Goal: Task Accomplishment & Management: Manage account settings

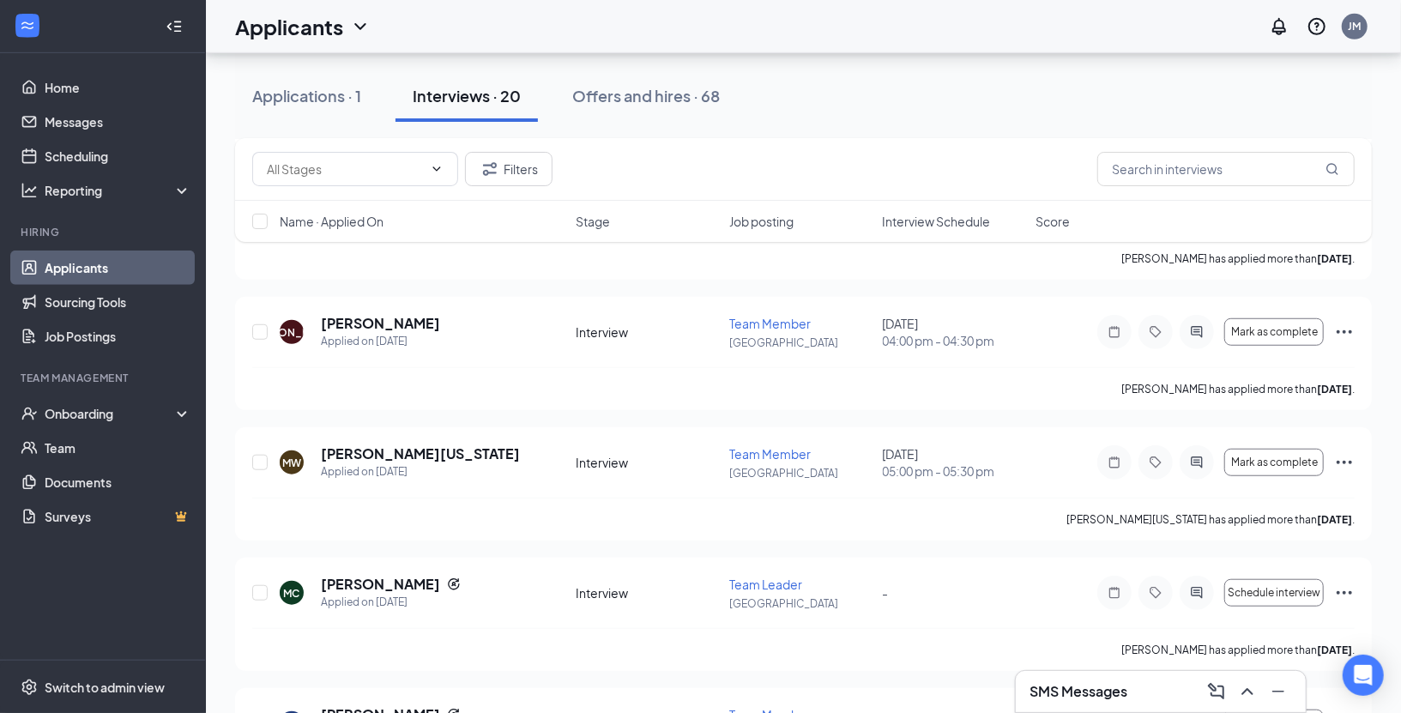
scroll to position [684, 0]
click at [747, 381] on div "[PERSON_NAME] has applied more than [DATE] ." at bounding box center [803, 391] width 1103 height 43
click at [1347, 336] on icon "Ellipses" at bounding box center [1344, 334] width 21 height 21
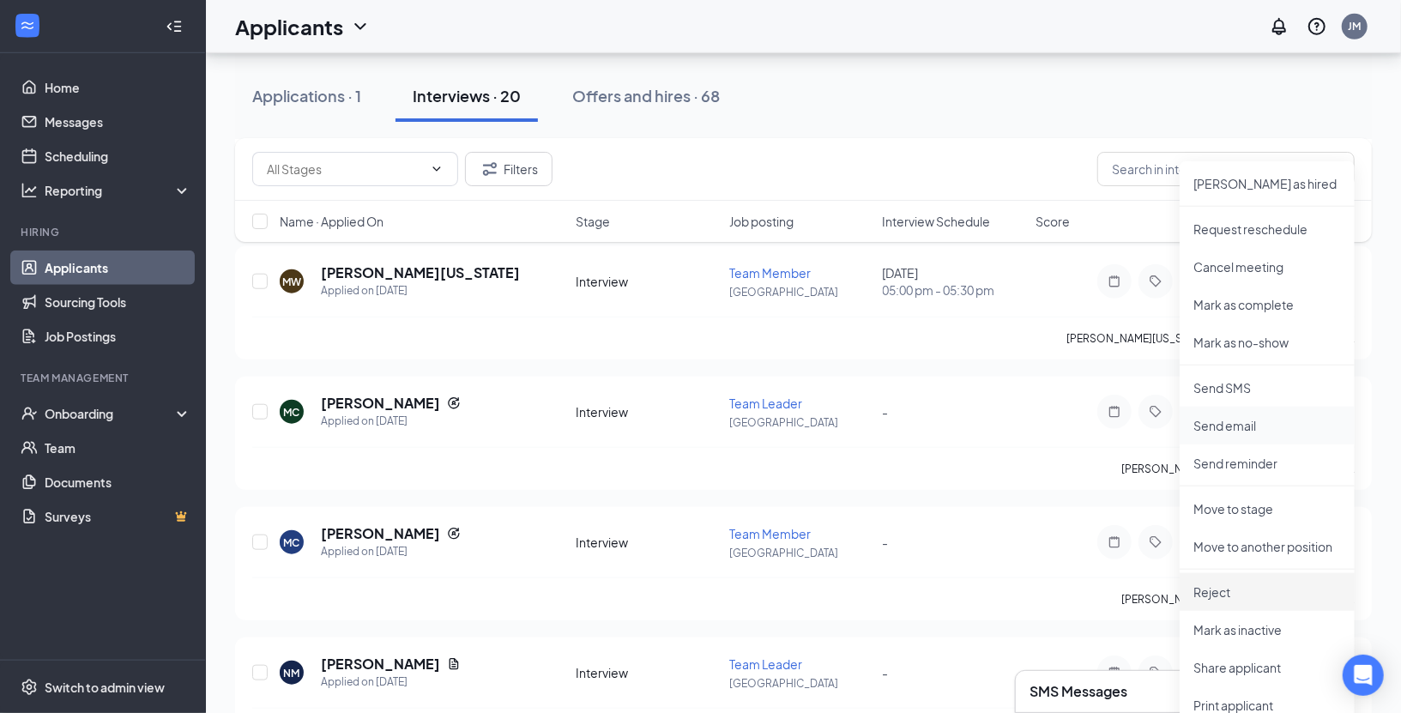
scroll to position [867, 0]
click at [1270, 340] on p "Mark as no-show" at bounding box center [1268, 343] width 148 height 17
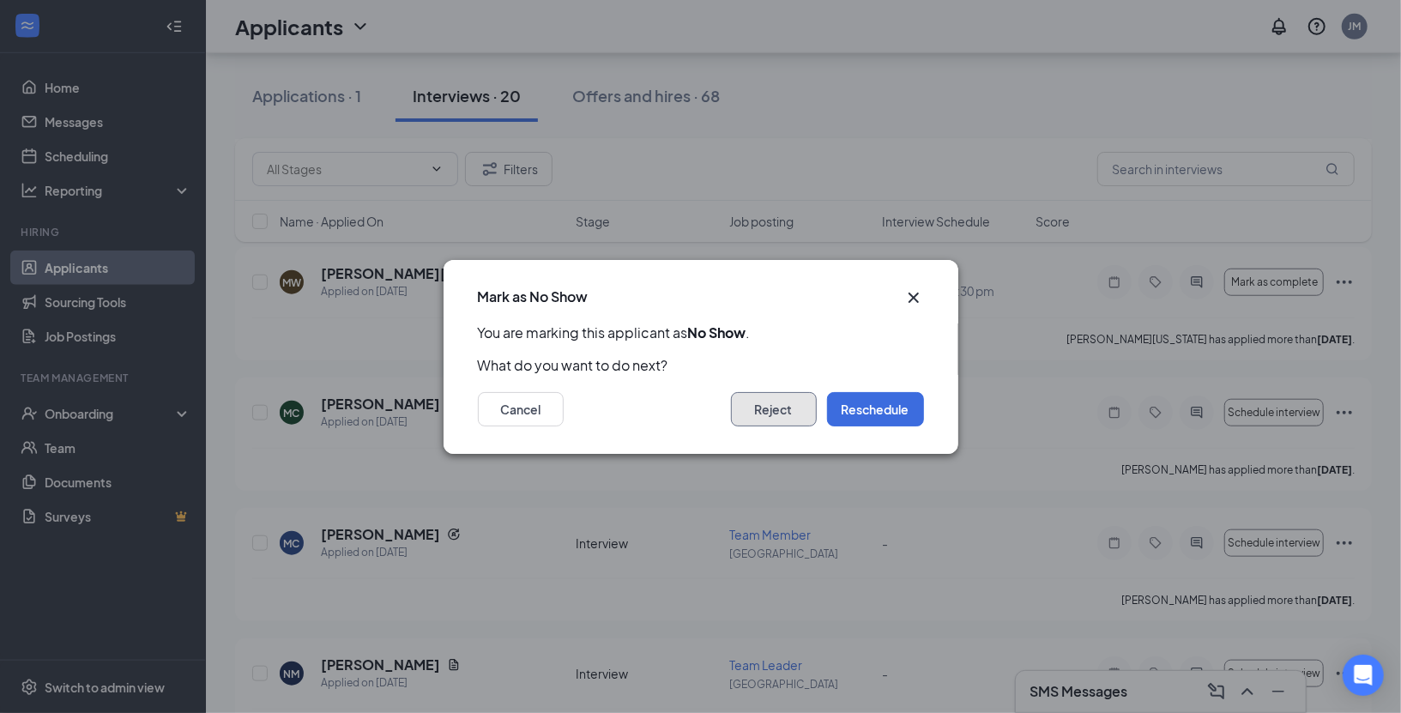
click at [782, 405] on button "Reject" at bounding box center [774, 409] width 86 height 34
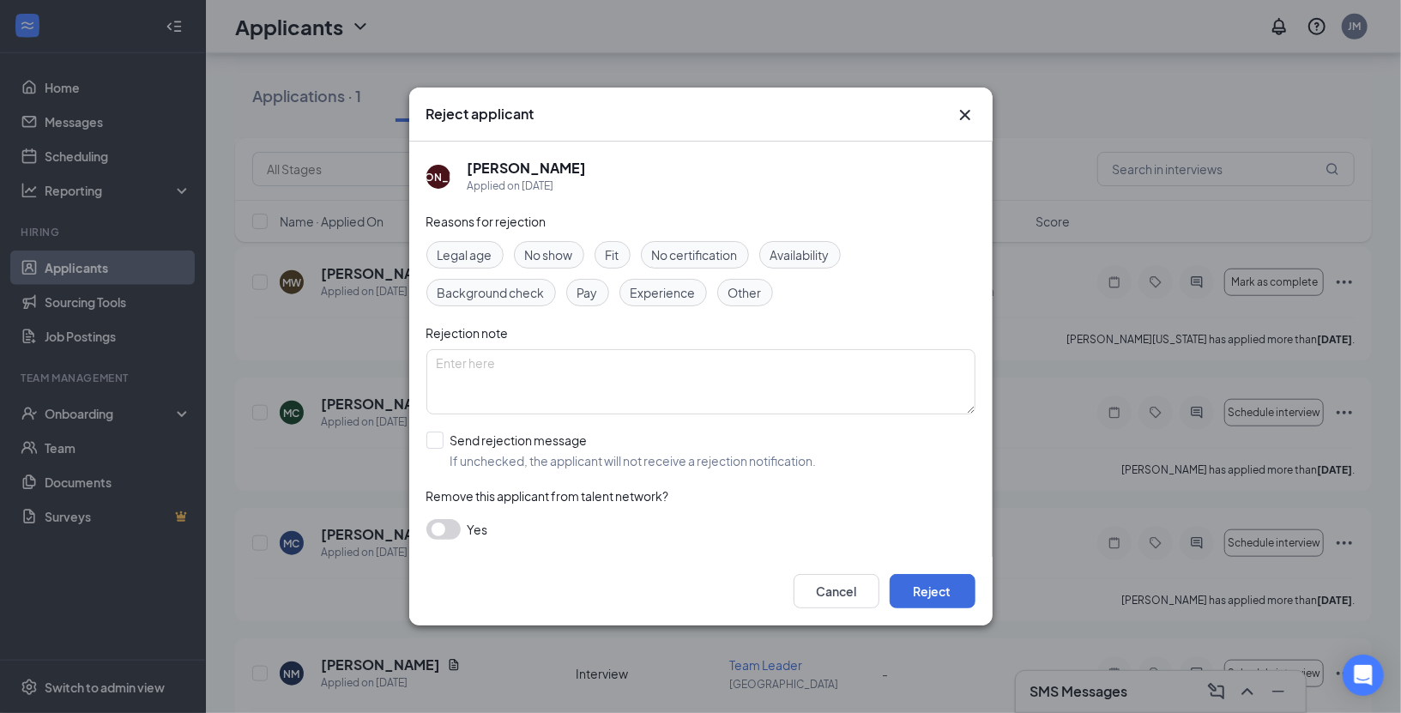
click at [557, 252] on span "No show" at bounding box center [549, 254] width 48 height 19
click at [537, 434] on input "Send rejection message If unchecked, the applicant will not receive a rejection…" at bounding box center [622, 451] width 390 height 38
checkbox input "true"
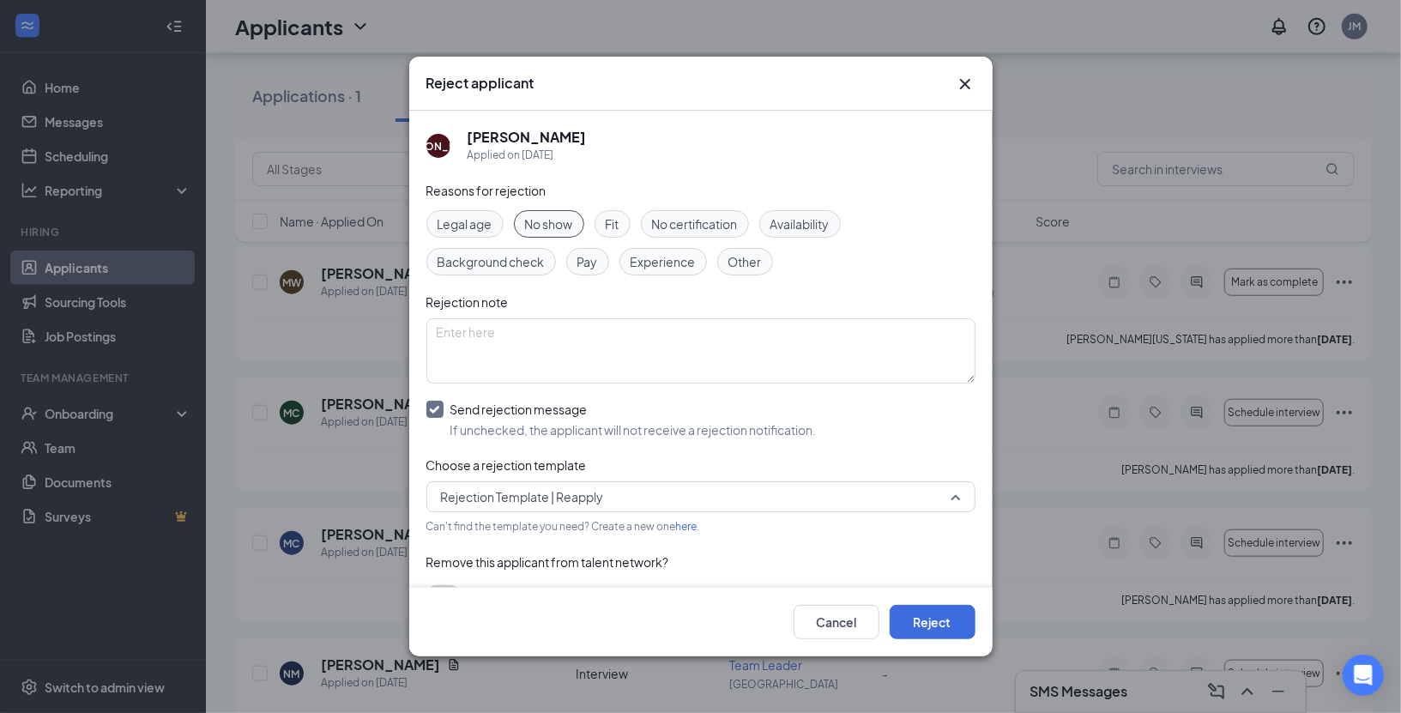
click at [632, 499] on span "Rejection Template | Reapply" at bounding box center [693, 497] width 505 height 26
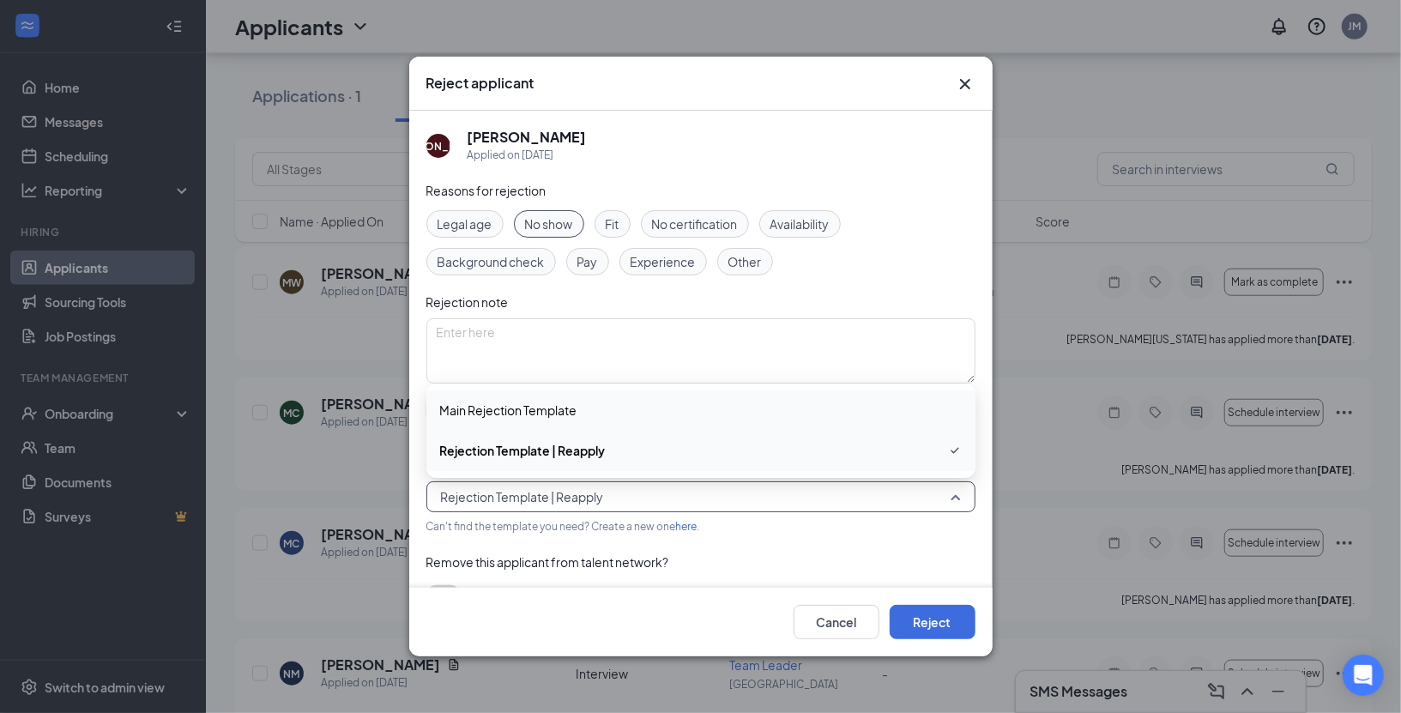
click at [638, 420] on div "Main Rejection Template" at bounding box center [701, 409] width 549 height 39
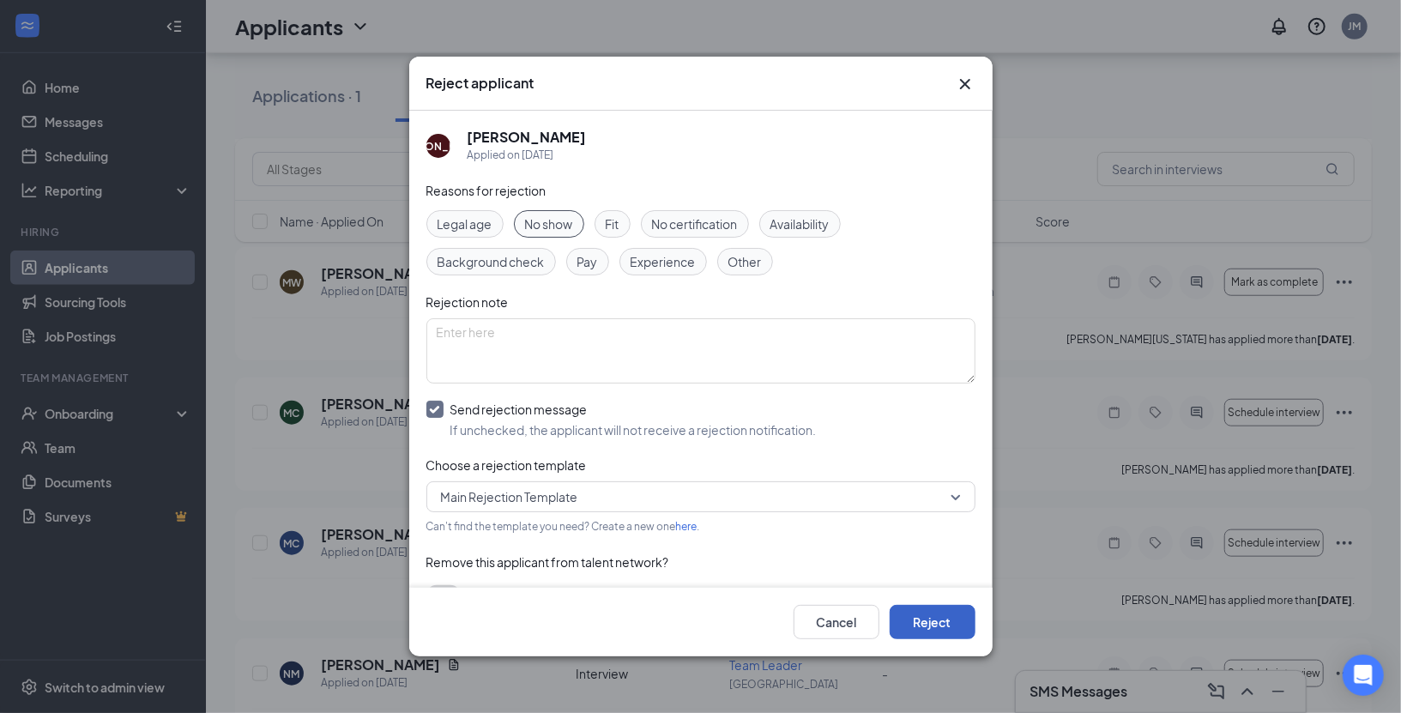
click at [942, 621] on button "Reject" at bounding box center [933, 622] width 86 height 34
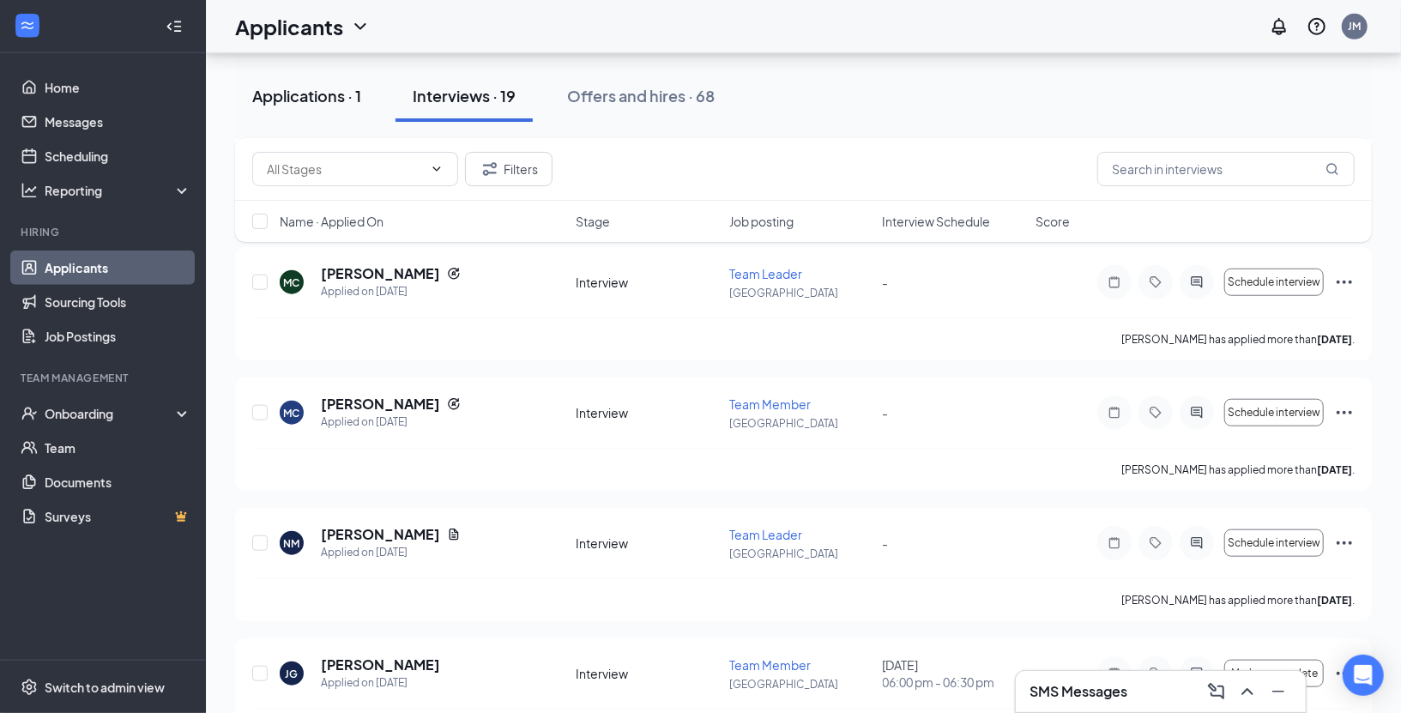
click at [322, 100] on div "Applications · 1" at bounding box center [306, 95] width 109 height 21
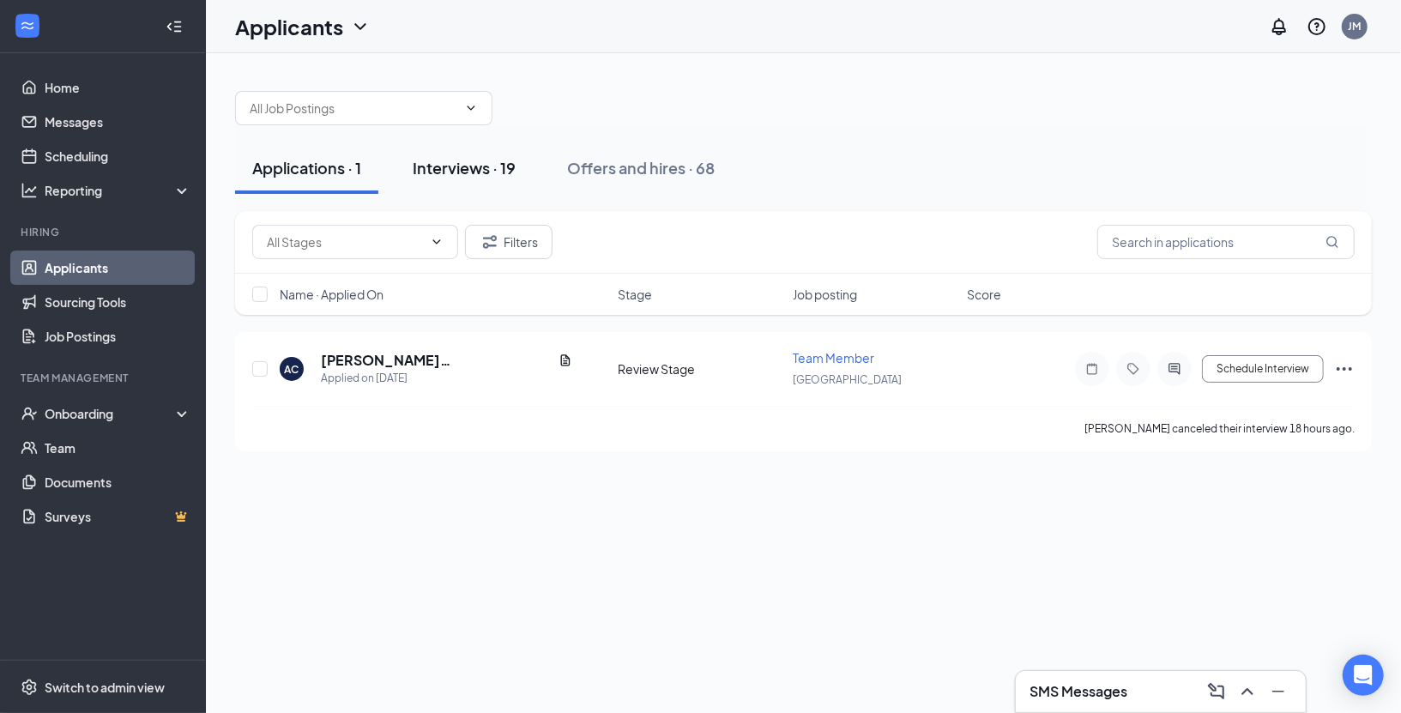
click at [479, 163] on div "Interviews · 19" at bounding box center [464, 167] width 103 height 21
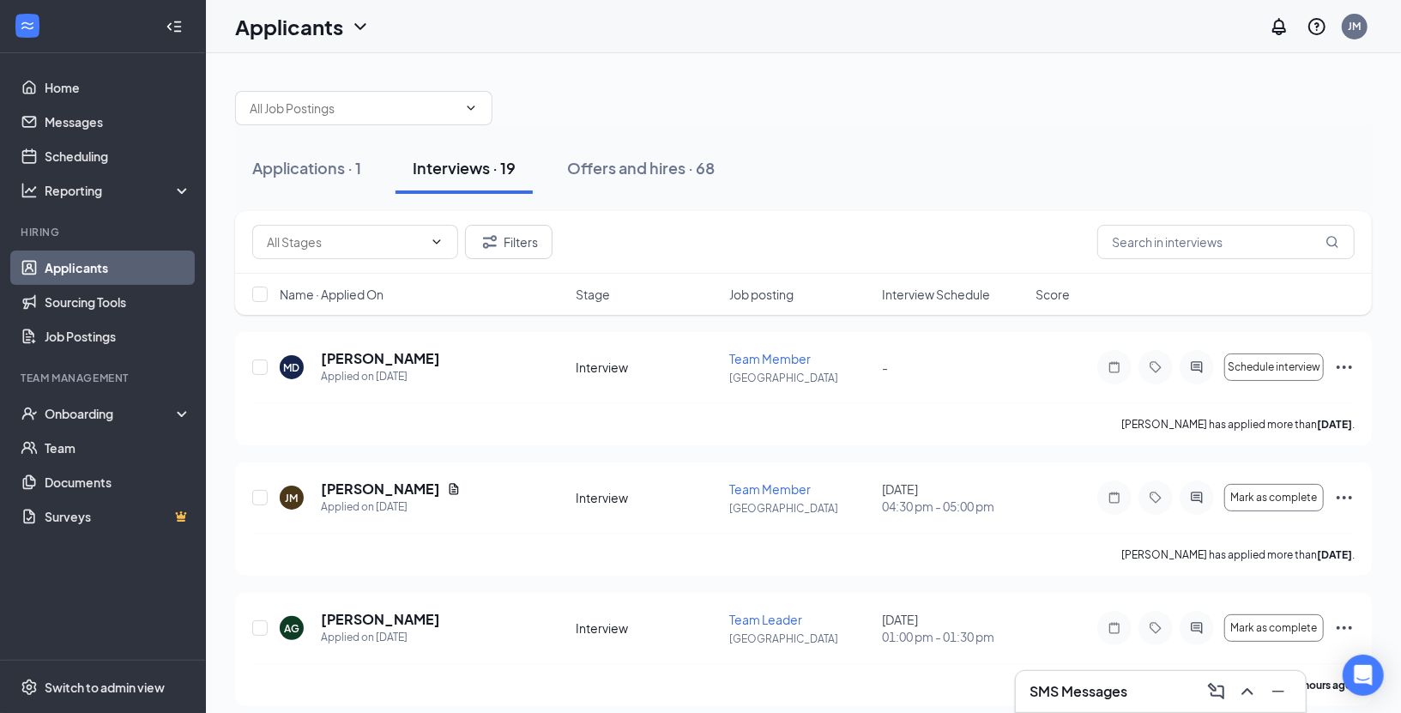
click at [933, 302] on div "Name · Applied On Stage Job posting Interview Schedule Score" at bounding box center [803, 294] width 1137 height 41
click at [919, 287] on span "Interview Schedule" at bounding box center [936, 294] width 108 height 17
click at [953, 296] on span "Interview Schedule" at bounding box center [936, 294] width 108 height 17
click at [1346, 368] on icon "Ellipses" at bounding box center [1344, 367] width 21 height 21
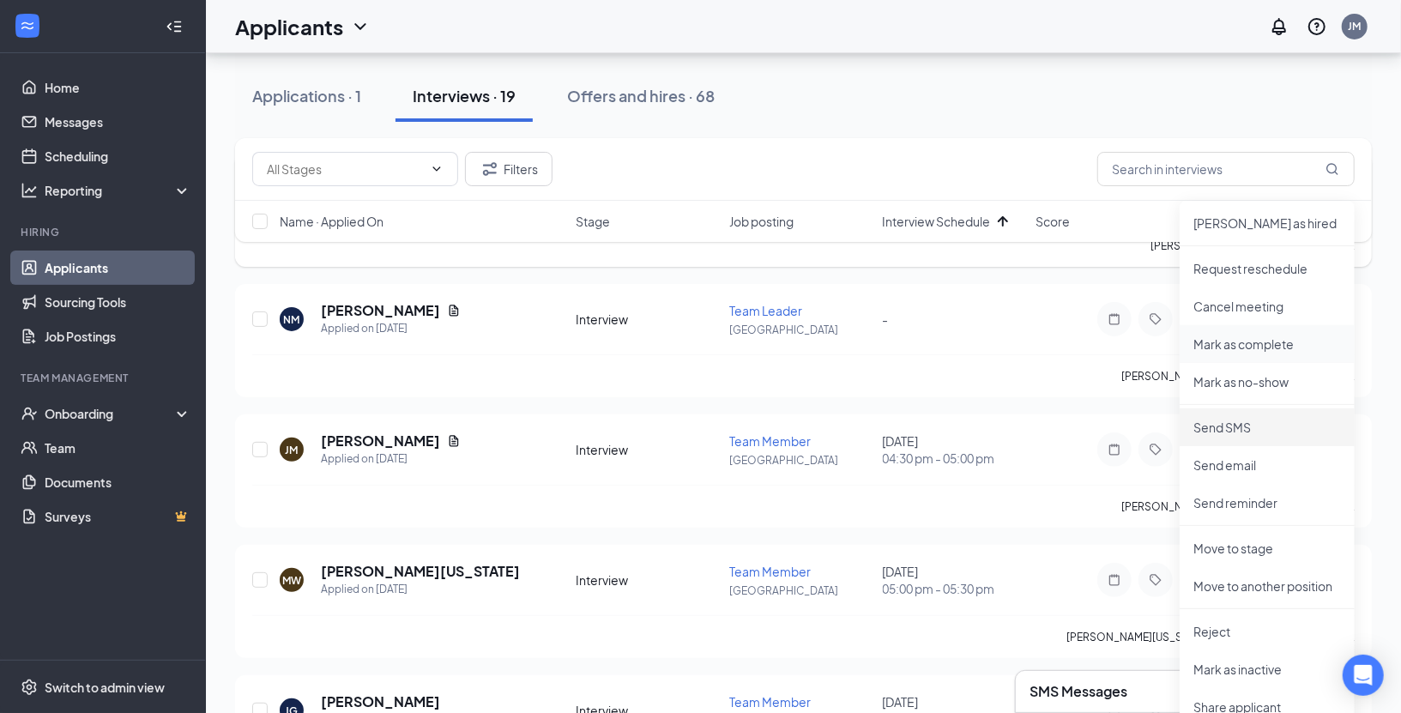
scroll to position [186, 0]
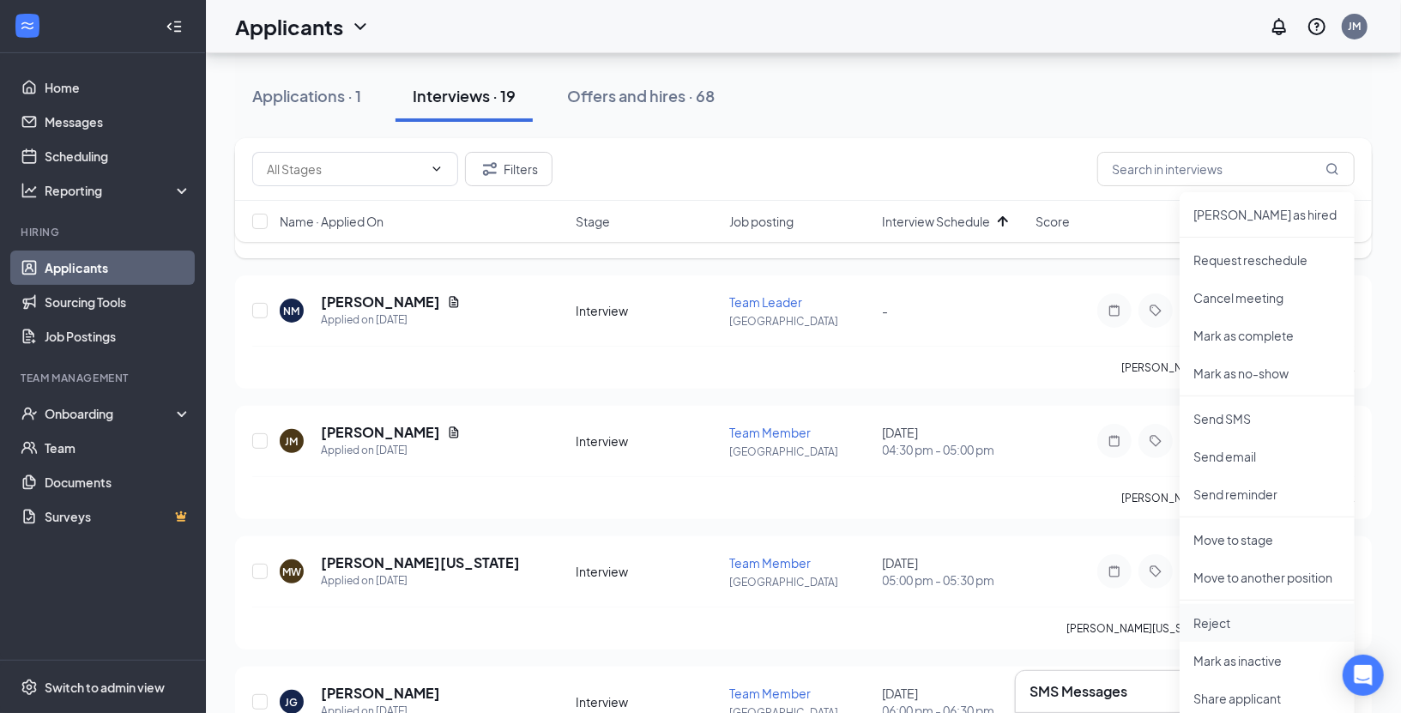
click at [1235, 626] on p "Reject" at bounding box center [1268, 622] width 148 height 17
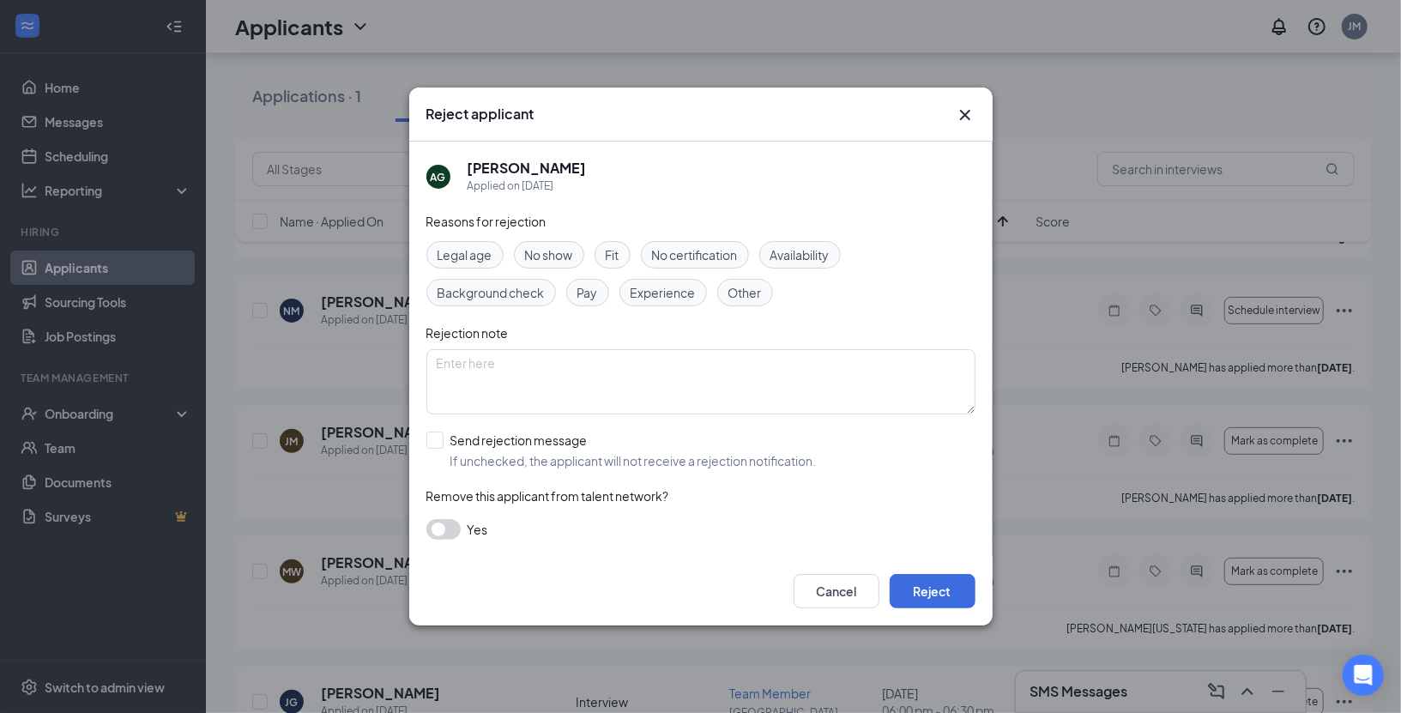
click at [618, 252] on span "Fit" at bounding box center [613, 254] width 14 height 19
click at [830, 252] on span "Availability" at bounding box center [800, 254] width 59 height 19
click at [566, 442] on input "Send rejection message If unchecked, the applicant will not receive a rejection…" at bounding box center [622, 451] width 390 height 38
checkbox input "true"
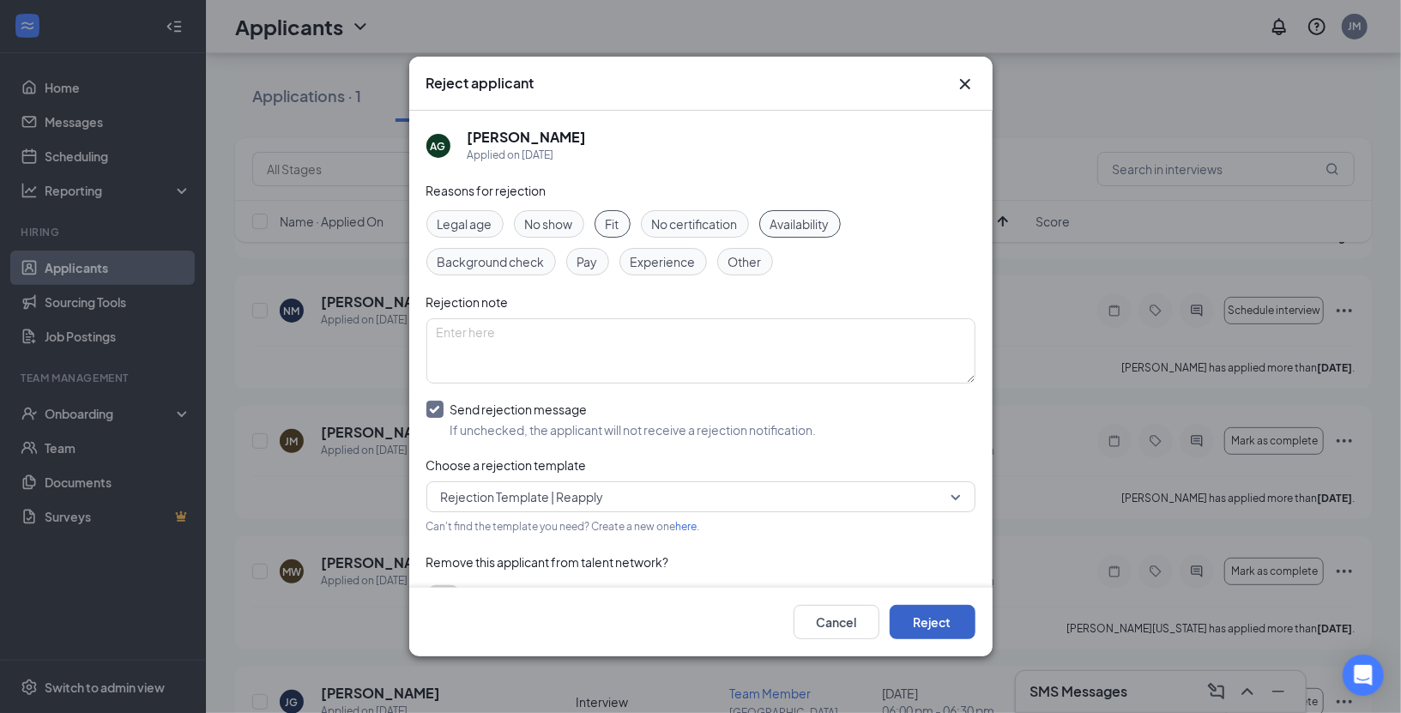
click at [927, 620] on button "Reject" at bounding box center [933, 622] width 86 height 34
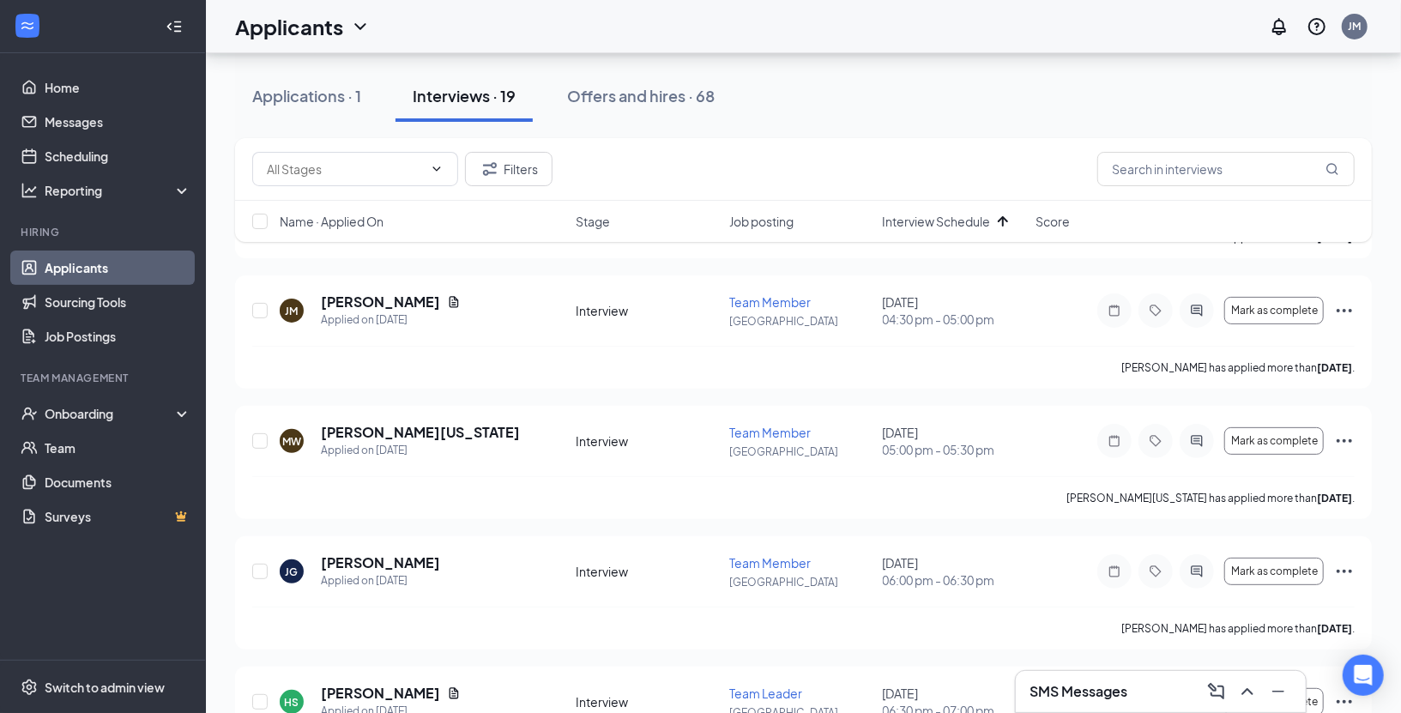
click at [1086, 692] on h3 "SMS Messages" at bounding box center [1079, 691] width 98 height 19
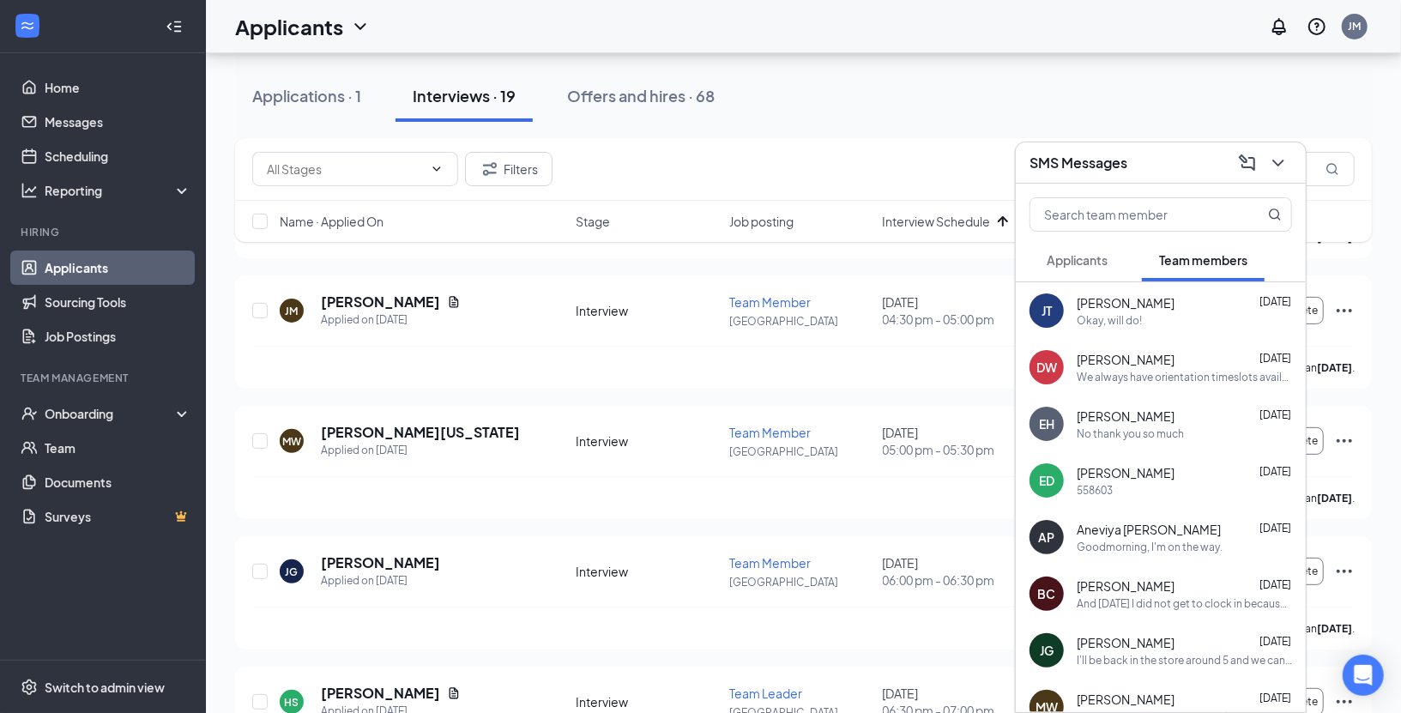
click at [1175, 358] on div "[PERSON_NAME] [DATE]" at bounding box center [1184, 359] width 215 height 17
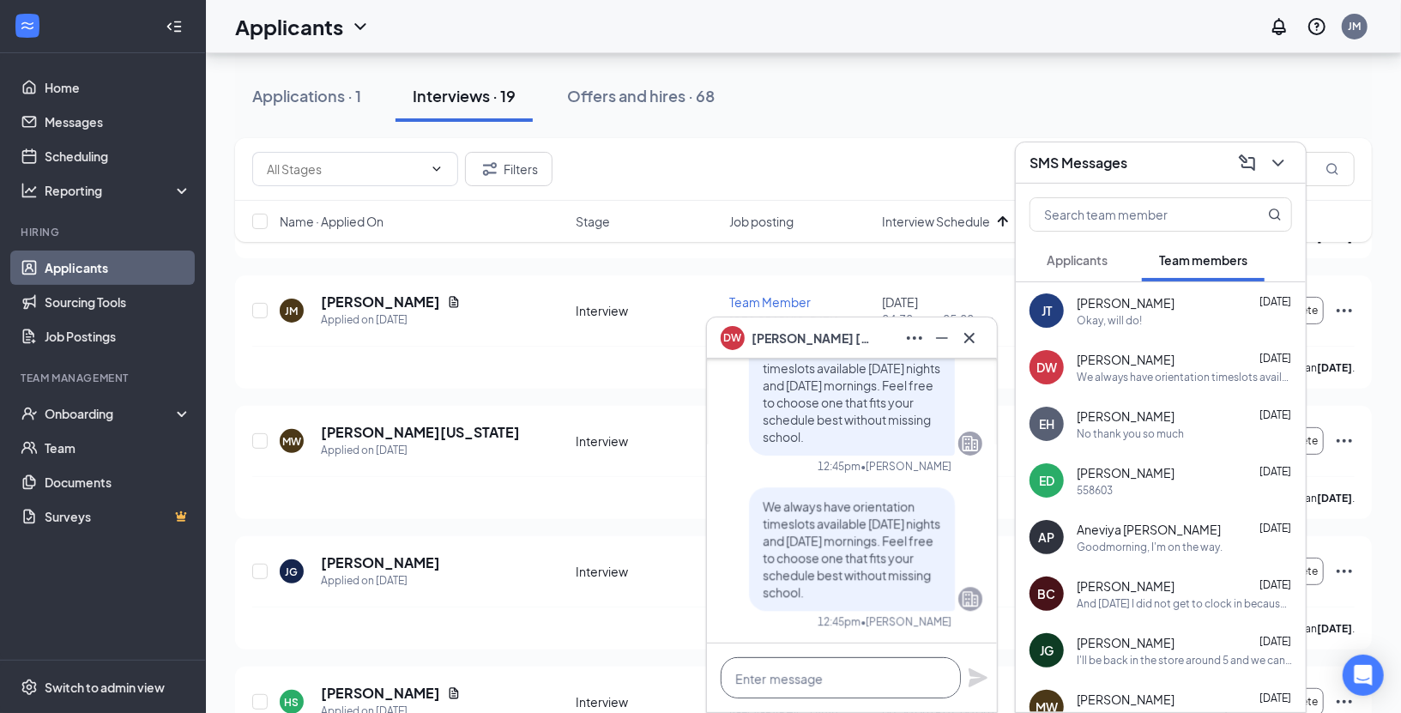
click at [776, 681] on textarea at bounding box center [841, 677] width 240 height 41
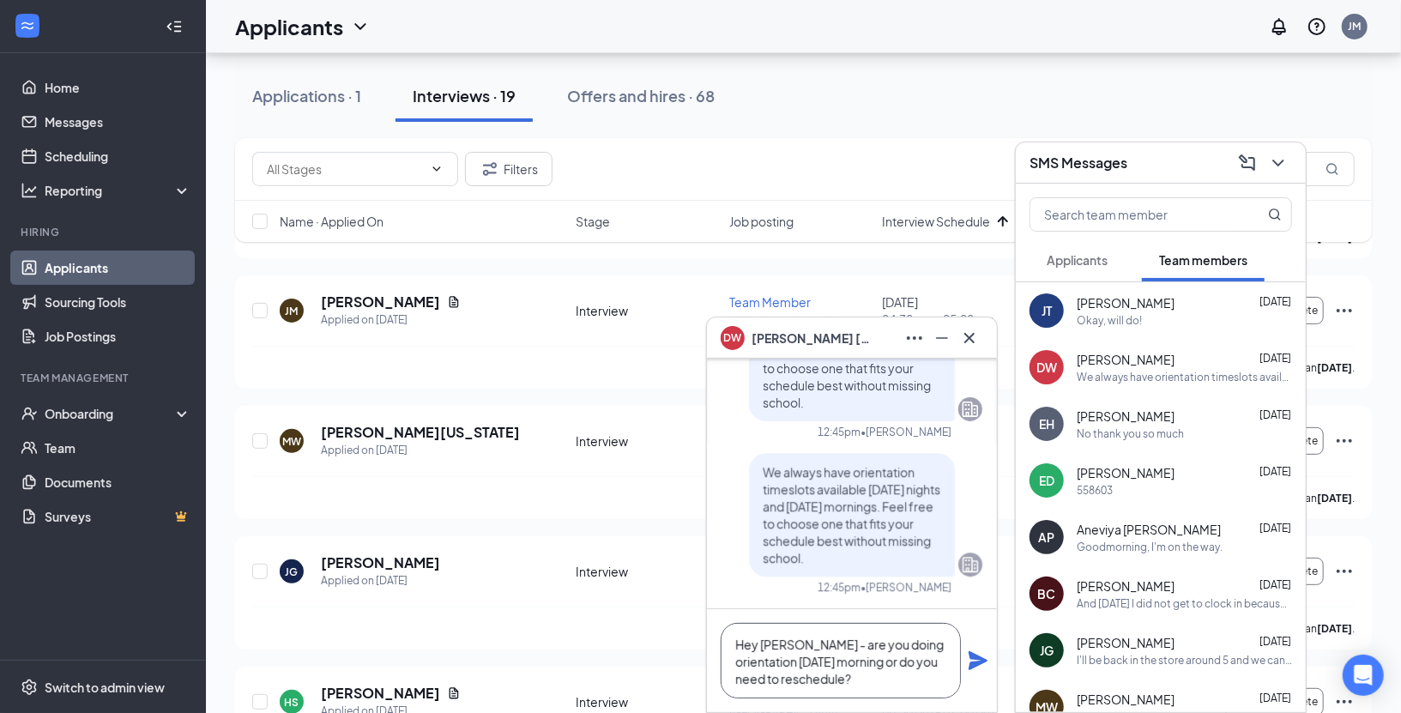
type textarea "Hey [PERSON_NAME] - are you doing orientation [DATE] morning or do you need to …"
click at [974, 662] on icon "Plane" at bounding box center [978, 661] width 21 height 21
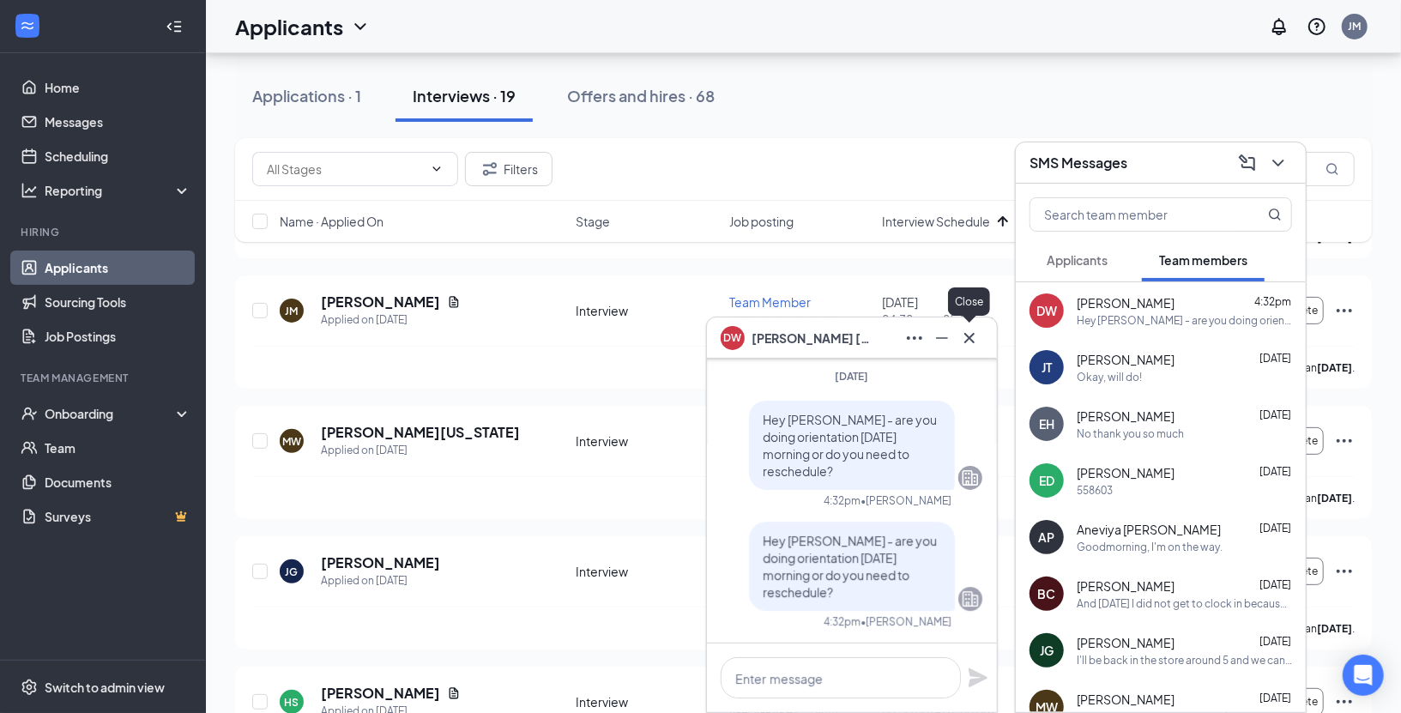
click at [976, 337] on icon "Cross" at bounding box center [969, 338] width 21 height 21
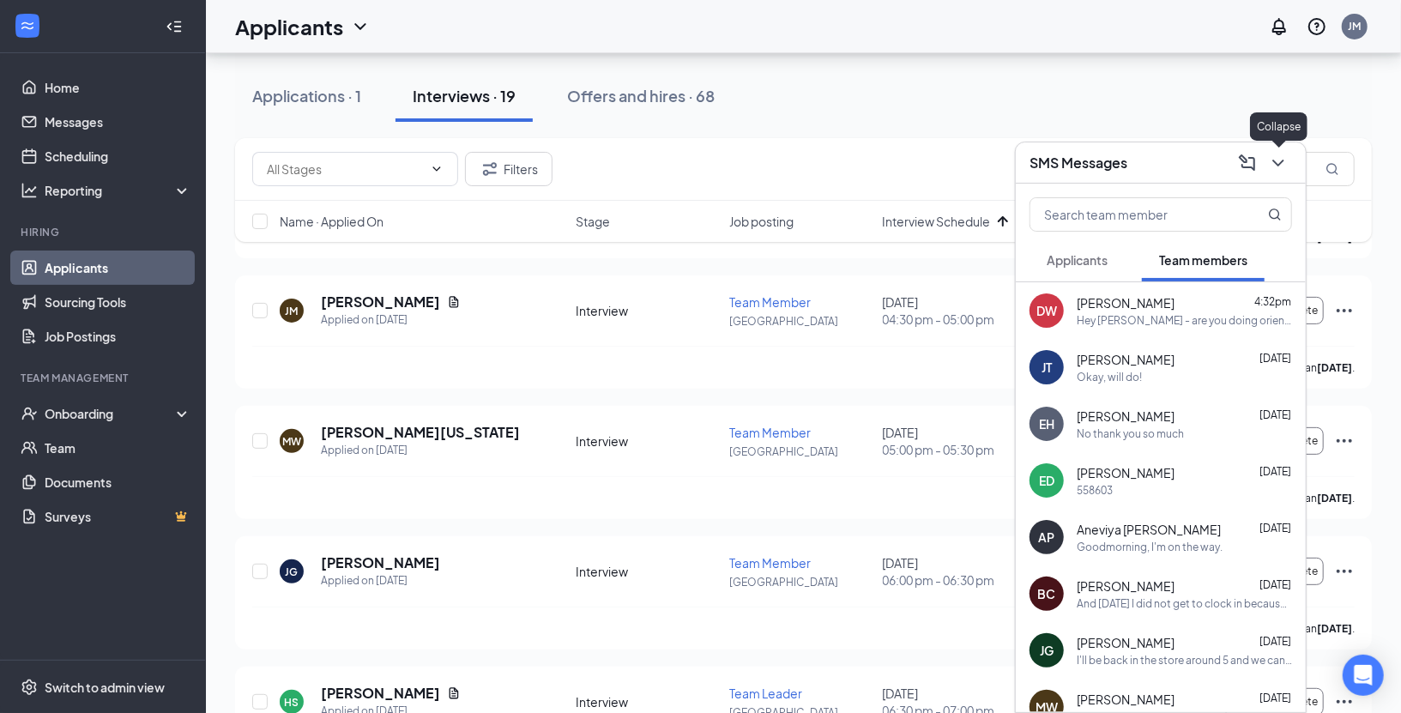
click at [1276, 159] on icon "ChevronDown" at bounding box center [1278, 163] width 21 height 21
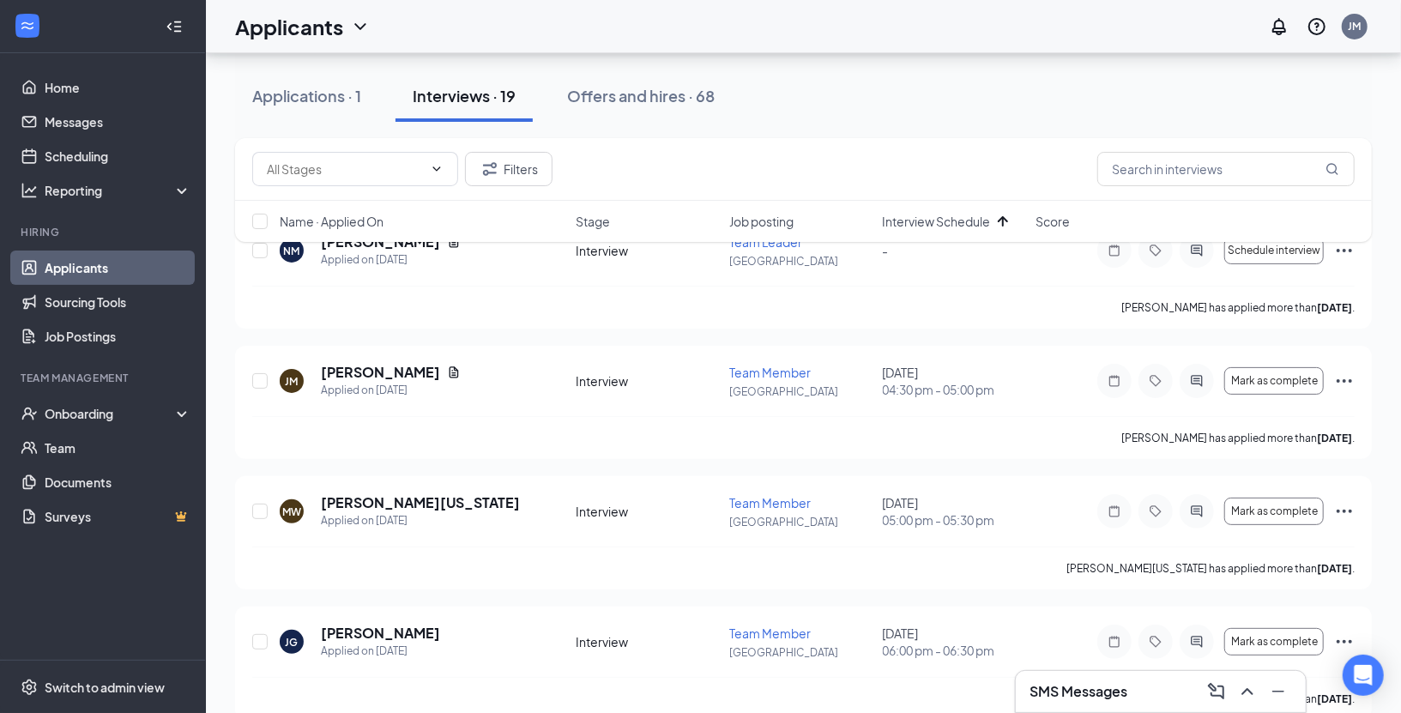
scroll to position [0, 0]
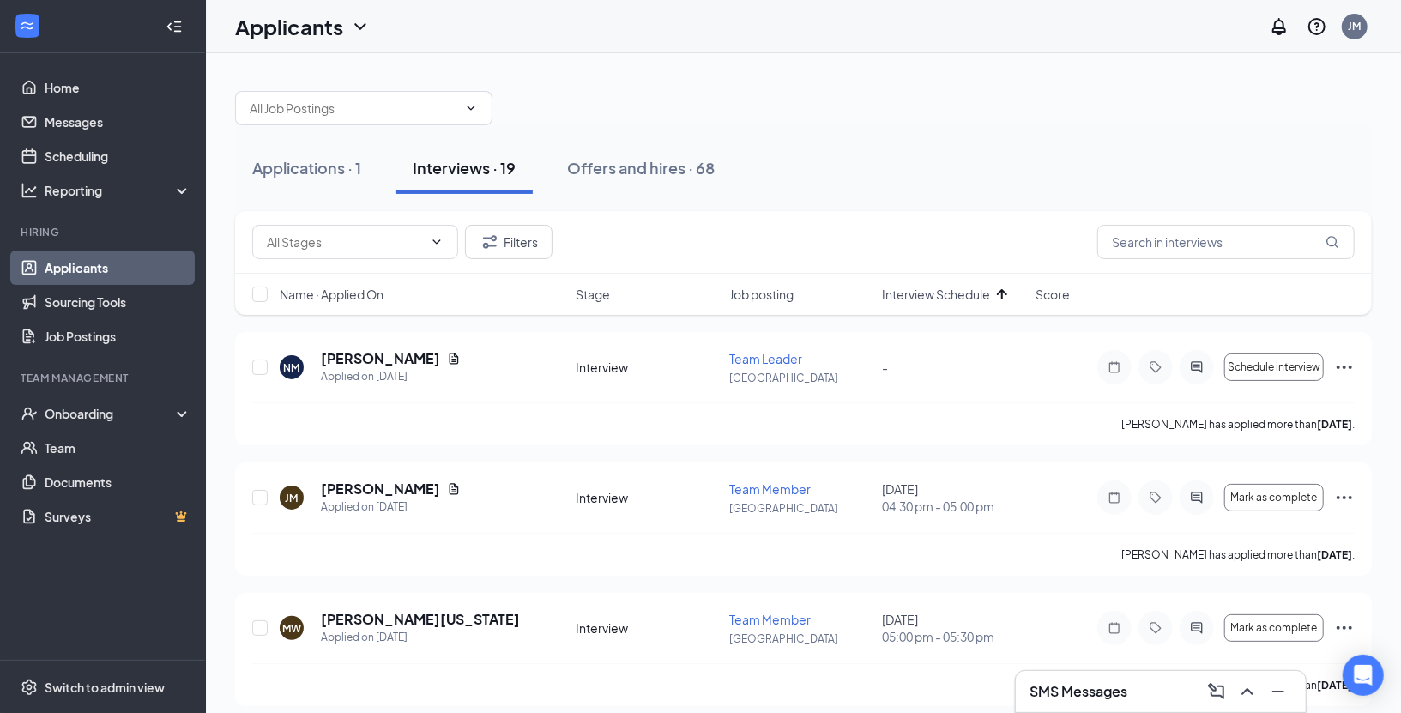
click at [866, 123] on div at bounding box center [803, 99] width 1137 height 51
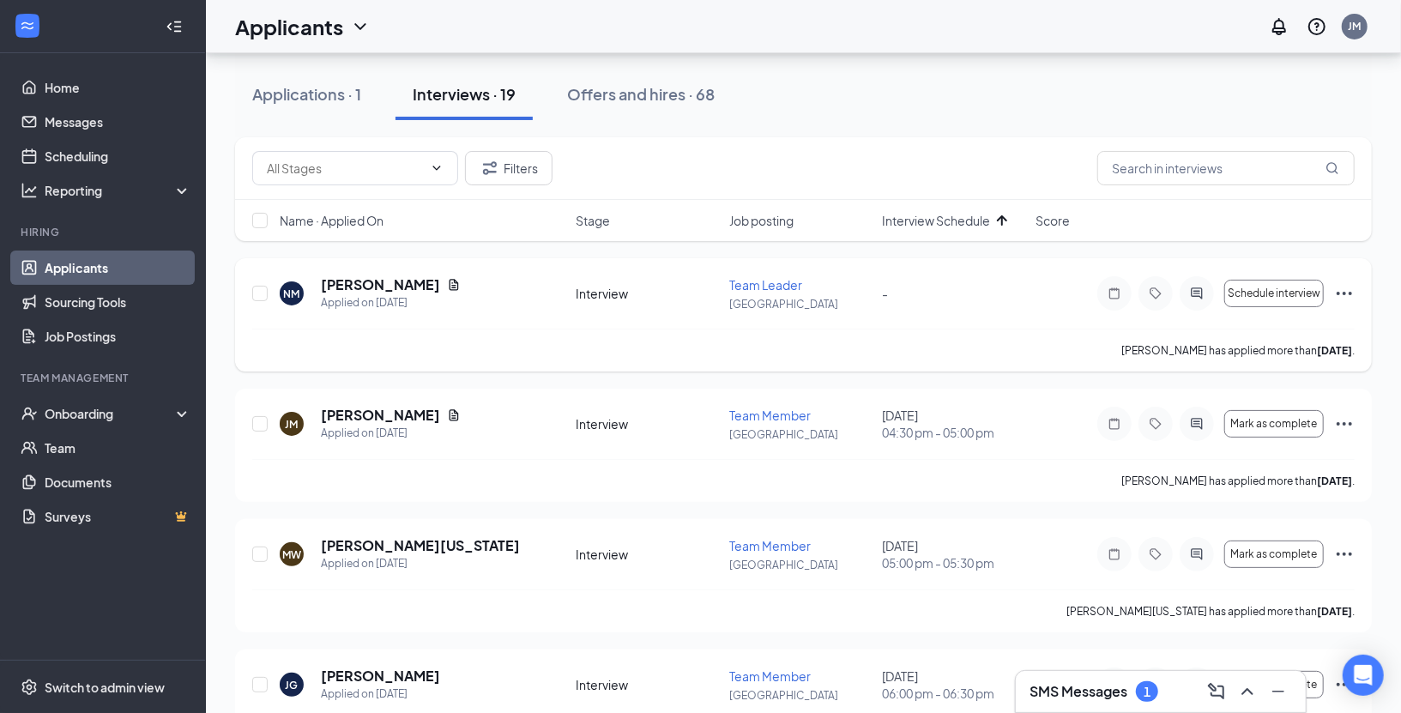
scroll to position [100, 0]
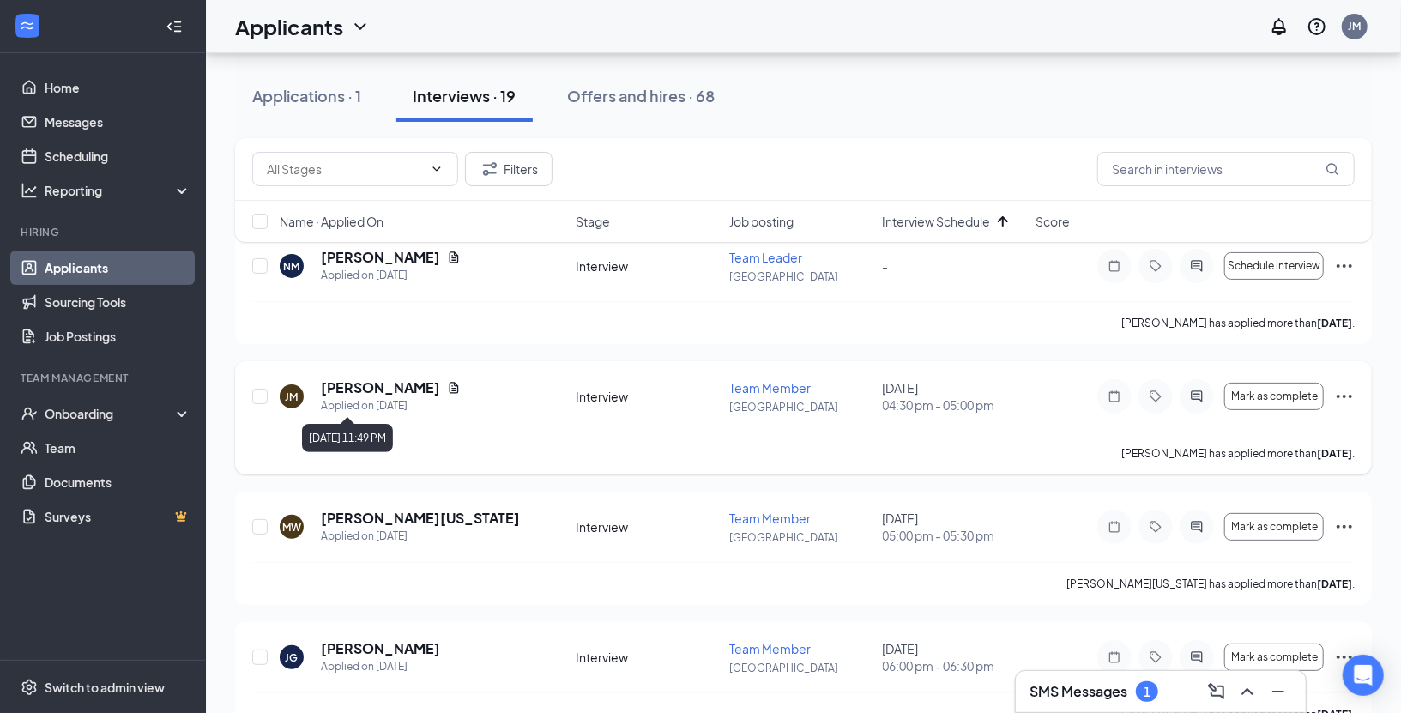
click at [348, 392] on h5 "[PERSON_NAME]" at bounding box center [380, 387] width 119 height 19
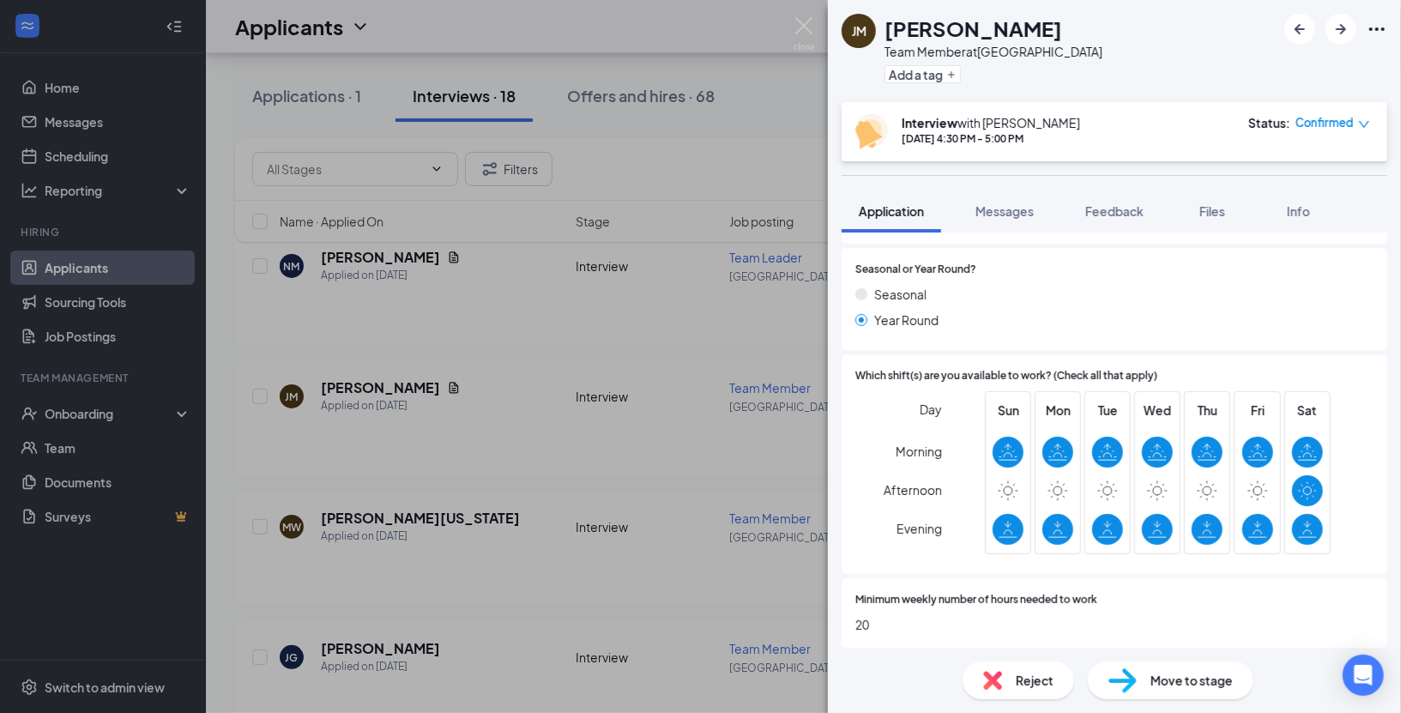
scroll to position [661, 0]
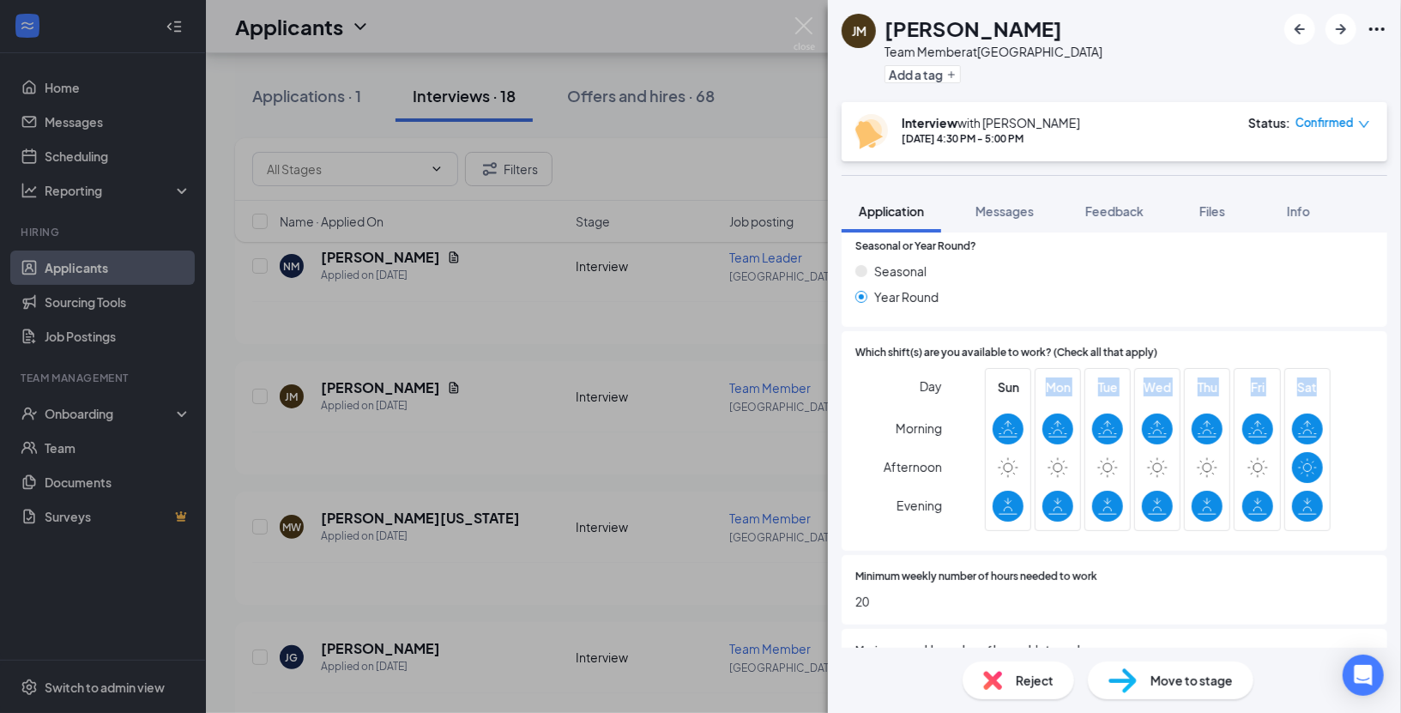
drag, startPoint x: 997, startPoint y: 409, endPoint x: 1313, endPoint y: 416, distance: 315.9
click at [1313, 416] on div "Sun Mon Tue Wed Thu Fri Sat" at bounding box center [1158, 449] width 346 height 163
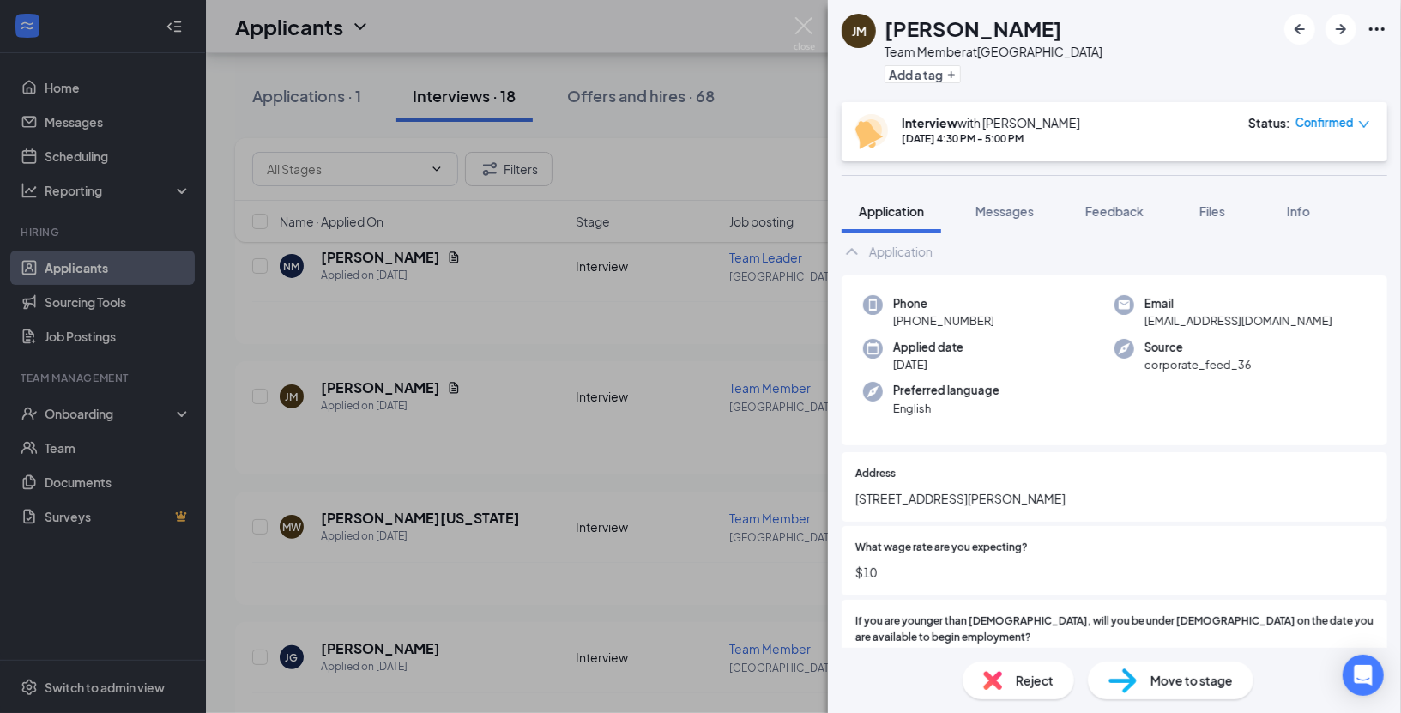
scroll to position [0, 0]
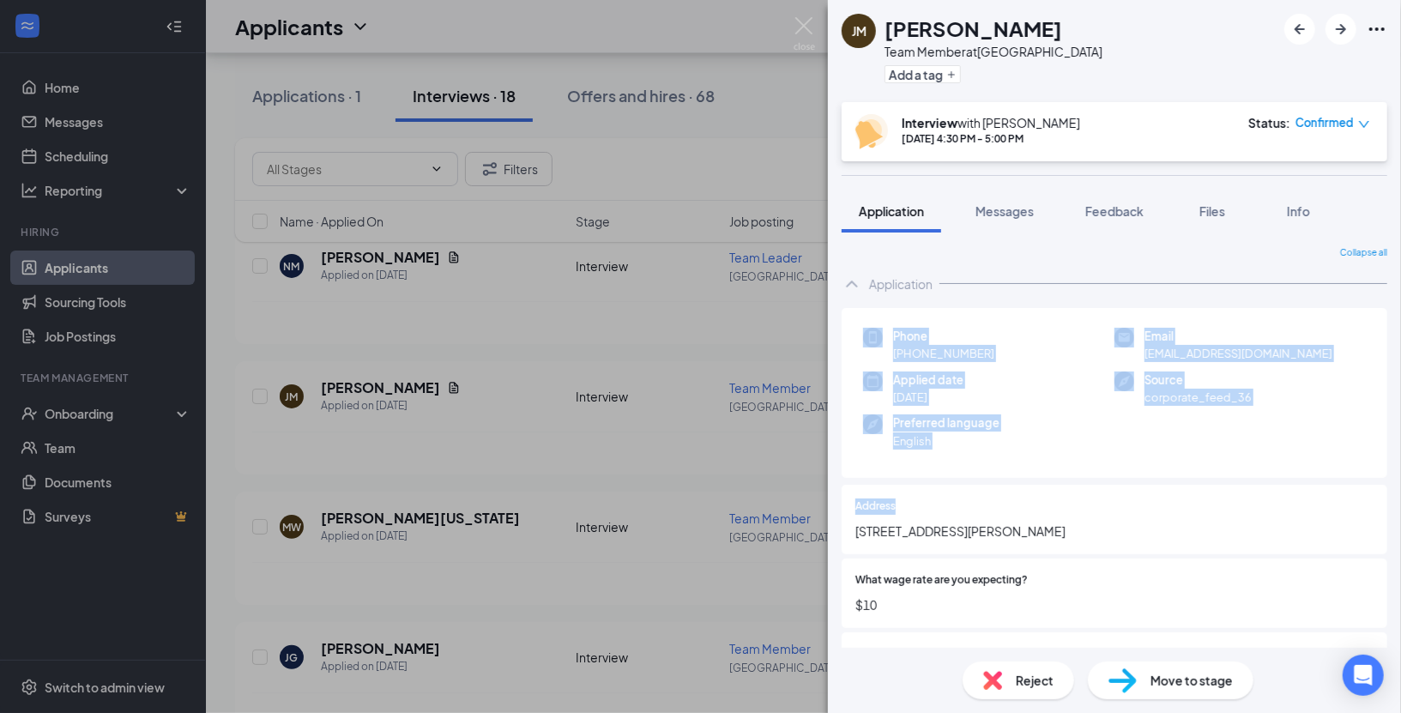
drag, startPoint x: 848, startPoint y: 330, endPoint x: 1072, endPoint y: 487, distance: 273.1
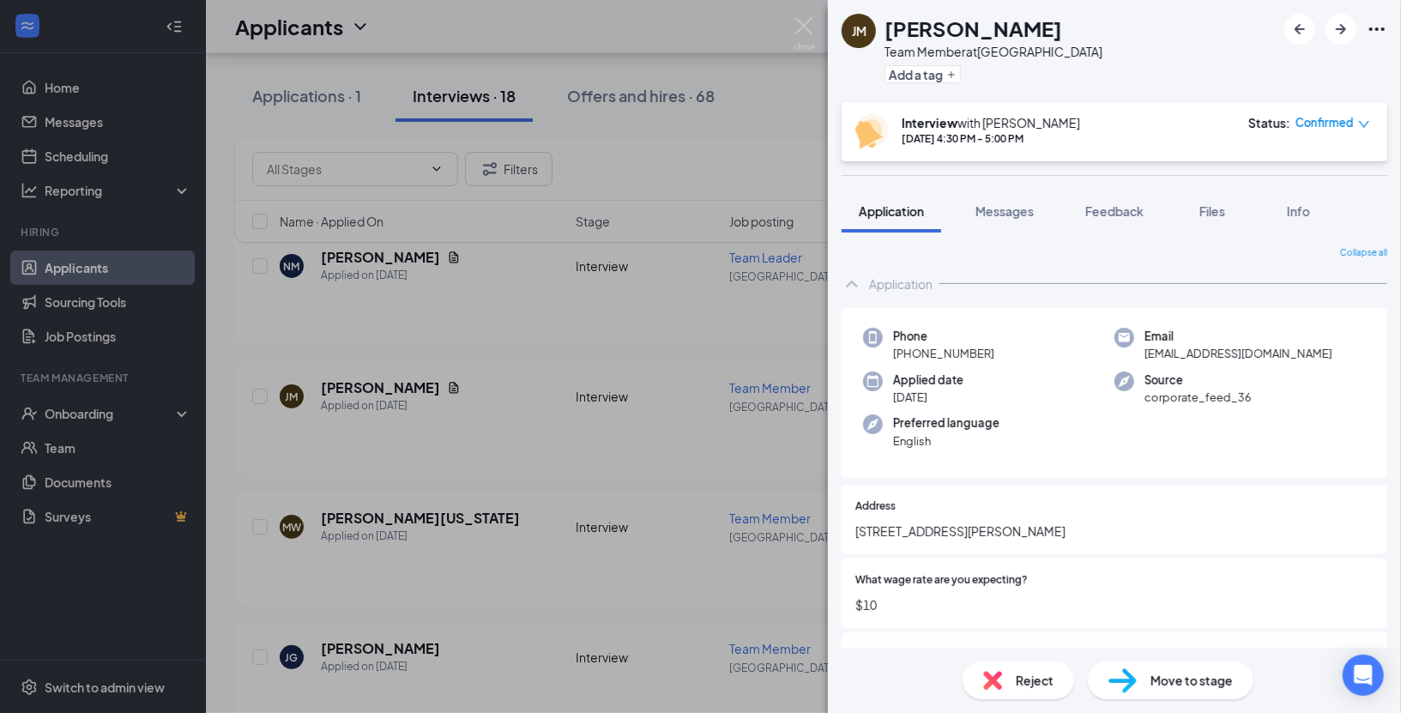
click at [1010, 473] on div "Phone [PHONE_NUMBER] Email [EMAIL_ADDRESS][DOMAIN_NAME] Applied date [DATE] Sou…" at bounding box center [1115, 393] width 546 height 171
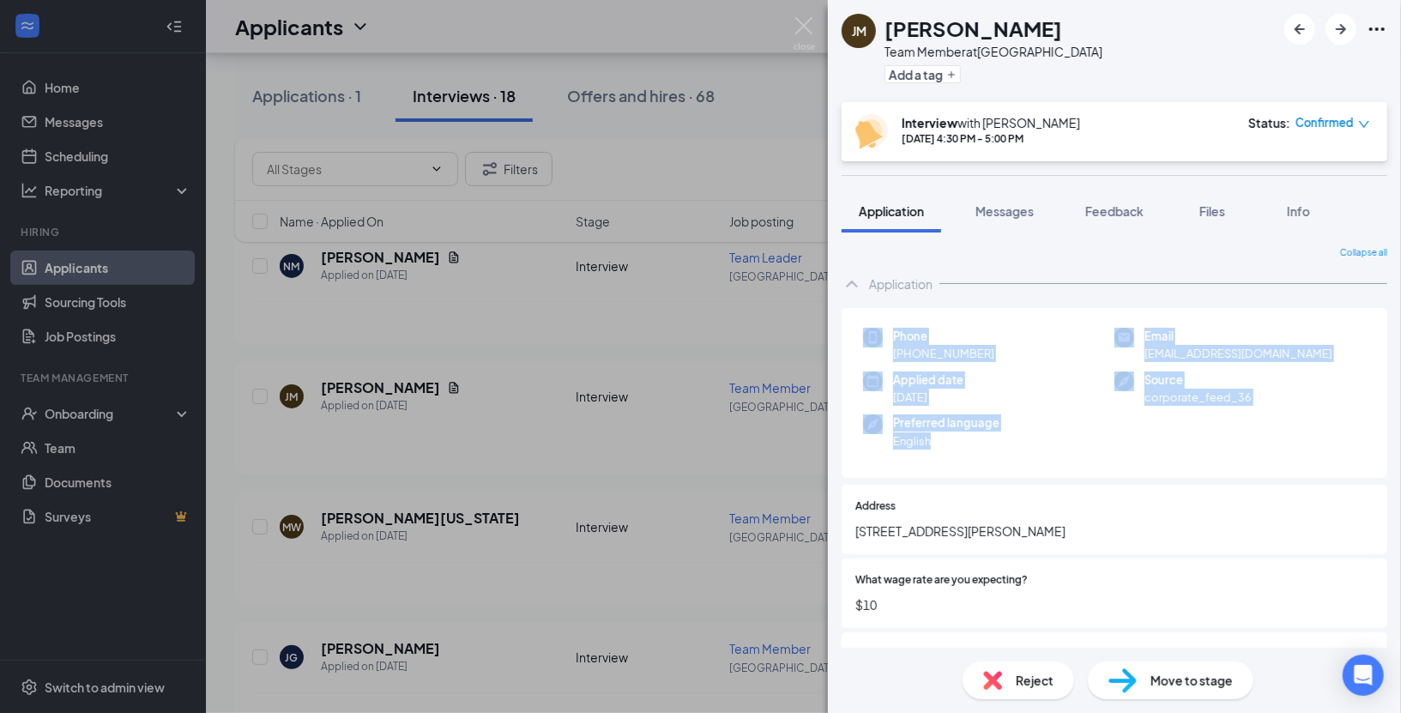
drag, startPoint x: 857, startPoint y: 336, endPoint x: 1032, endPoint y: 464, distance: 217.3
click at [1032, 464] on div "Phone [PHONE_NUMBER] Email [EMAIL_ADDRESS][DOMAIN_NAME] Applied date [DATE] Sou…" at bounding box center [1115, 393] width 546 height 171
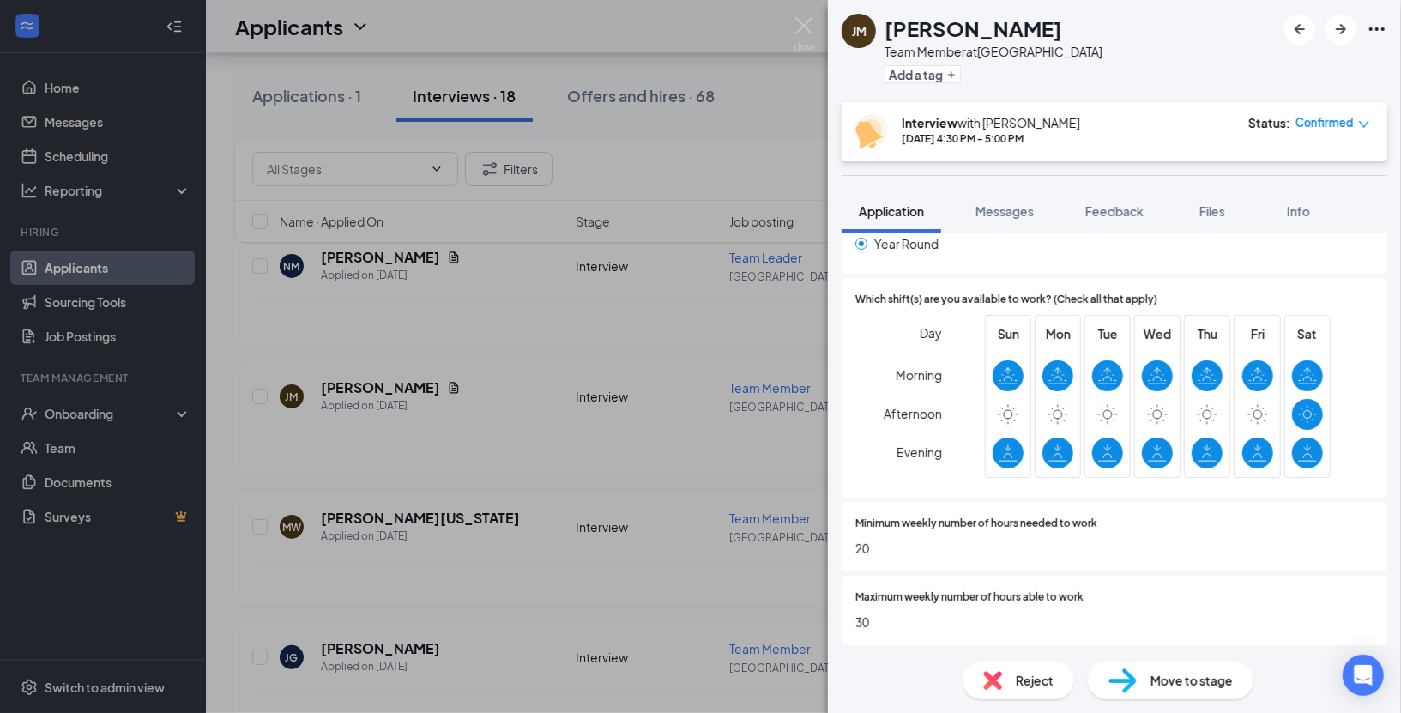
scroll to position [743, 0]
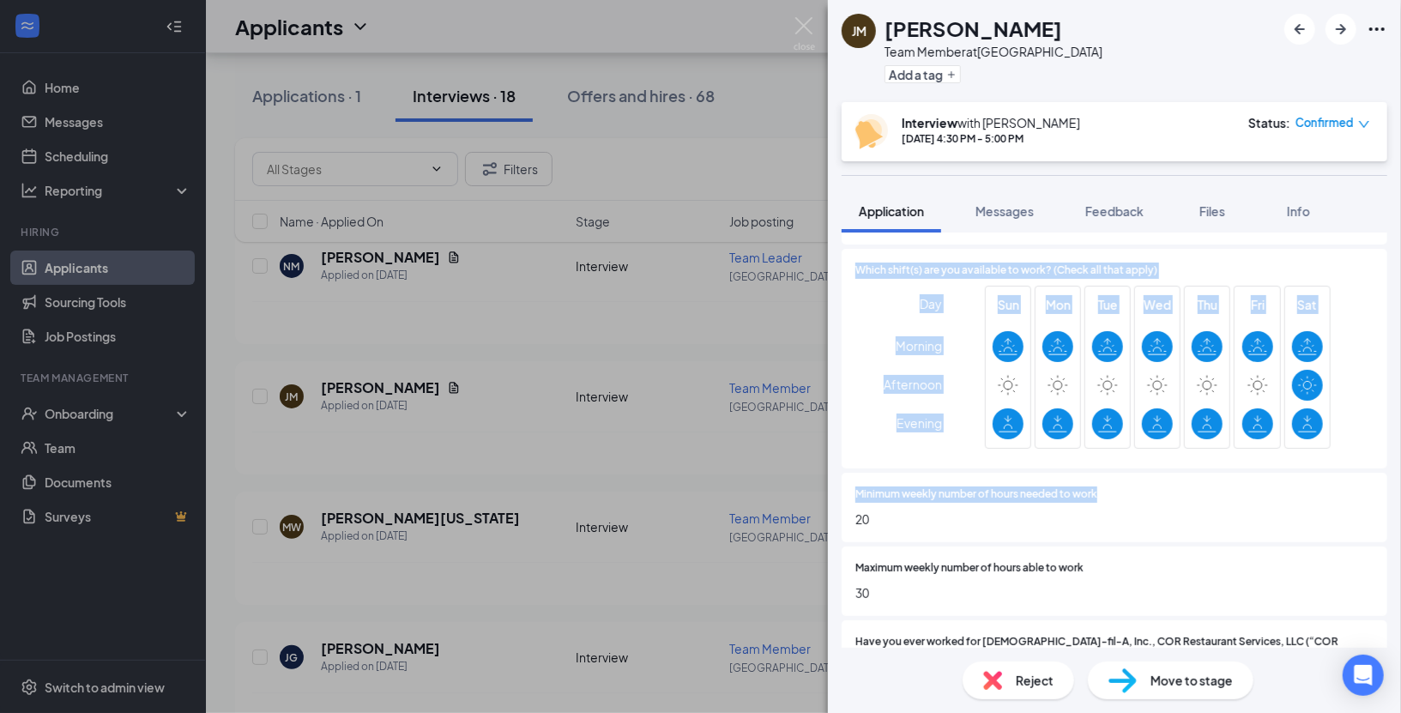
drag, startPoint x: 856, startPoint y: 255, endPoint x: 1236, endPoint y: 477, distance: 440.4
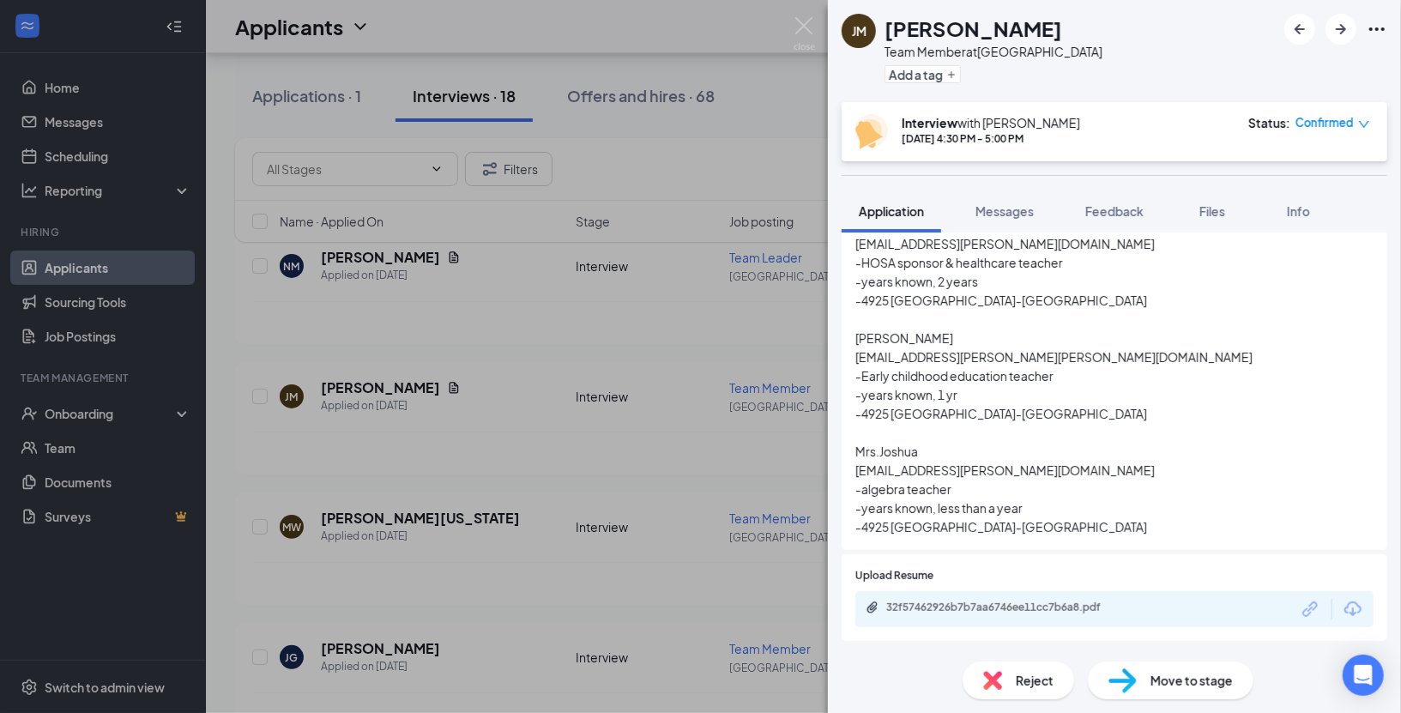
scroll to position [2498, 0]
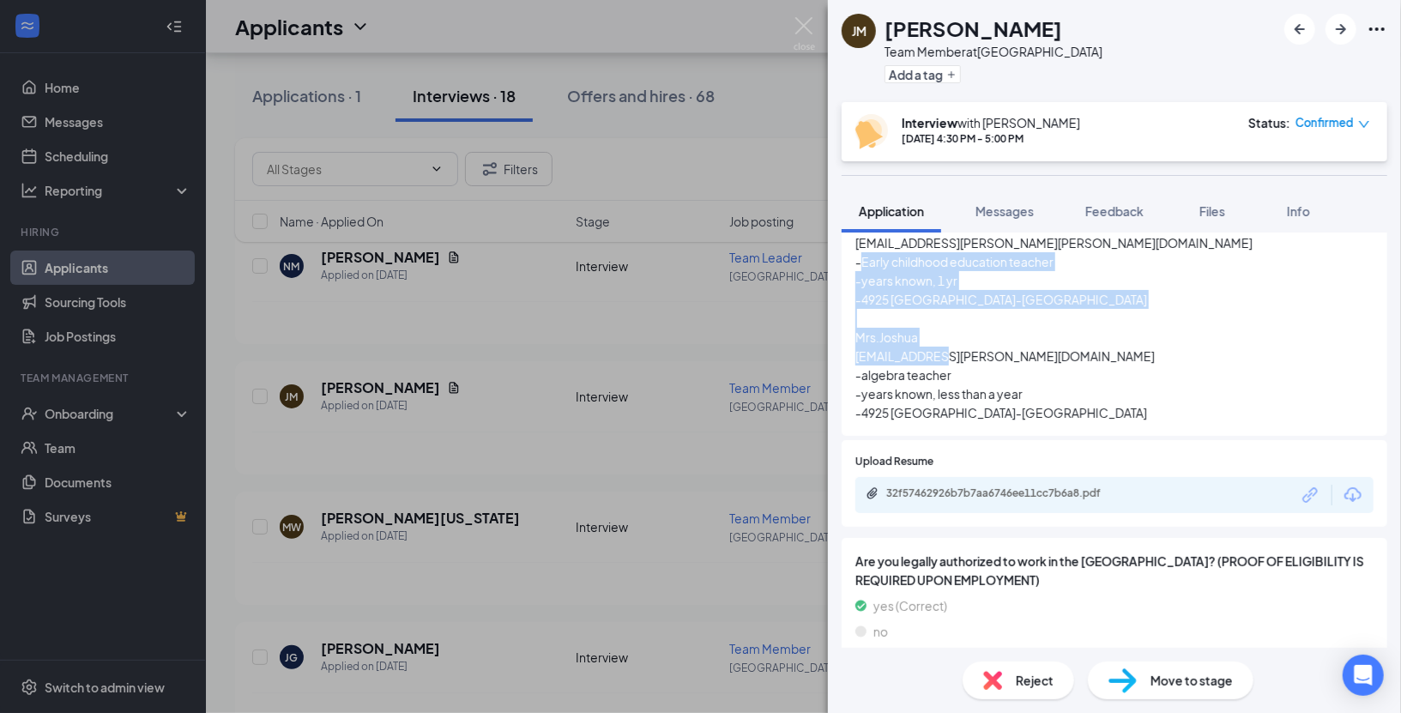
drag, startPoint x: 856, startPoint y: 320, endPoint x: 1089, endPoint y: 397, distance: 245.9
click at [1089, 397] on span "[PERSON_NAME] [EMAIL_ADDRESS][PERSON_NAME][PERSON_NAME][DOMAIN_NAME] -Art teach…" at bounding box center [1115, 205] width 518 height 434
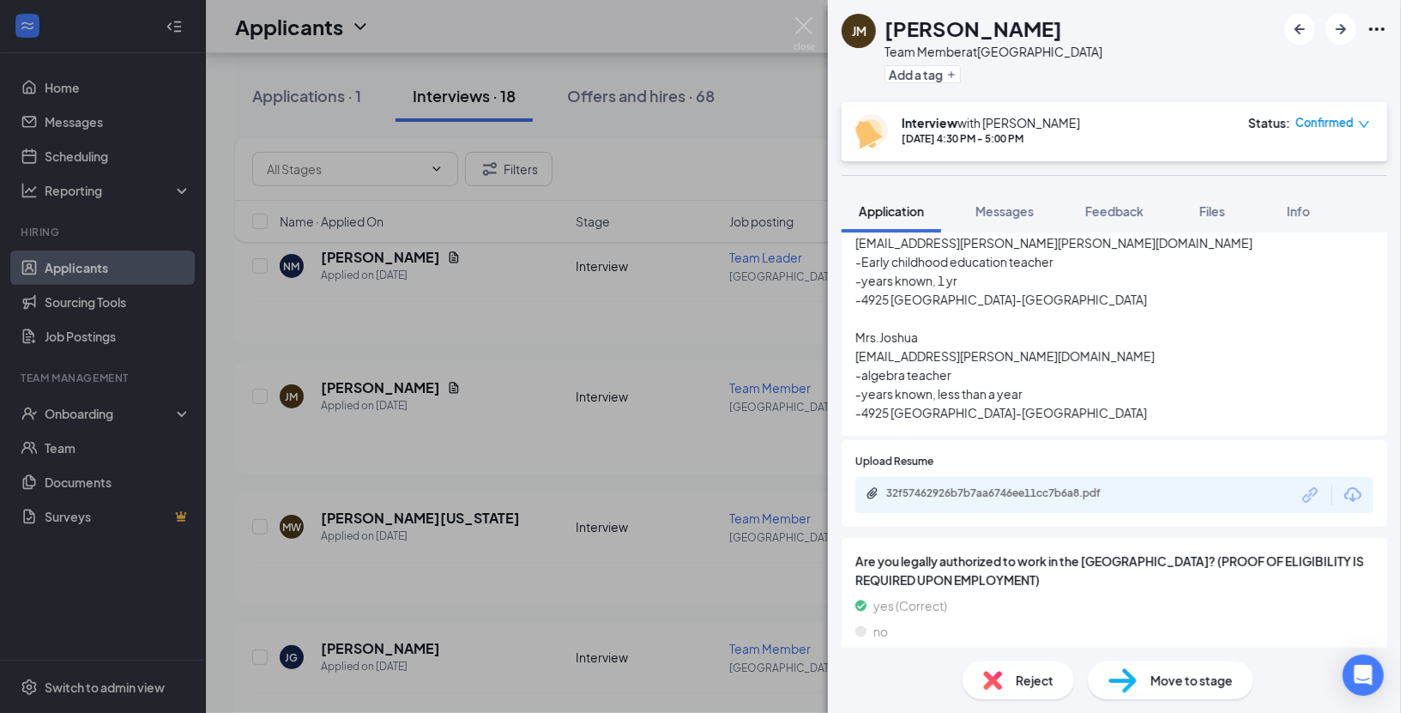
scroll to position [2492, 0]
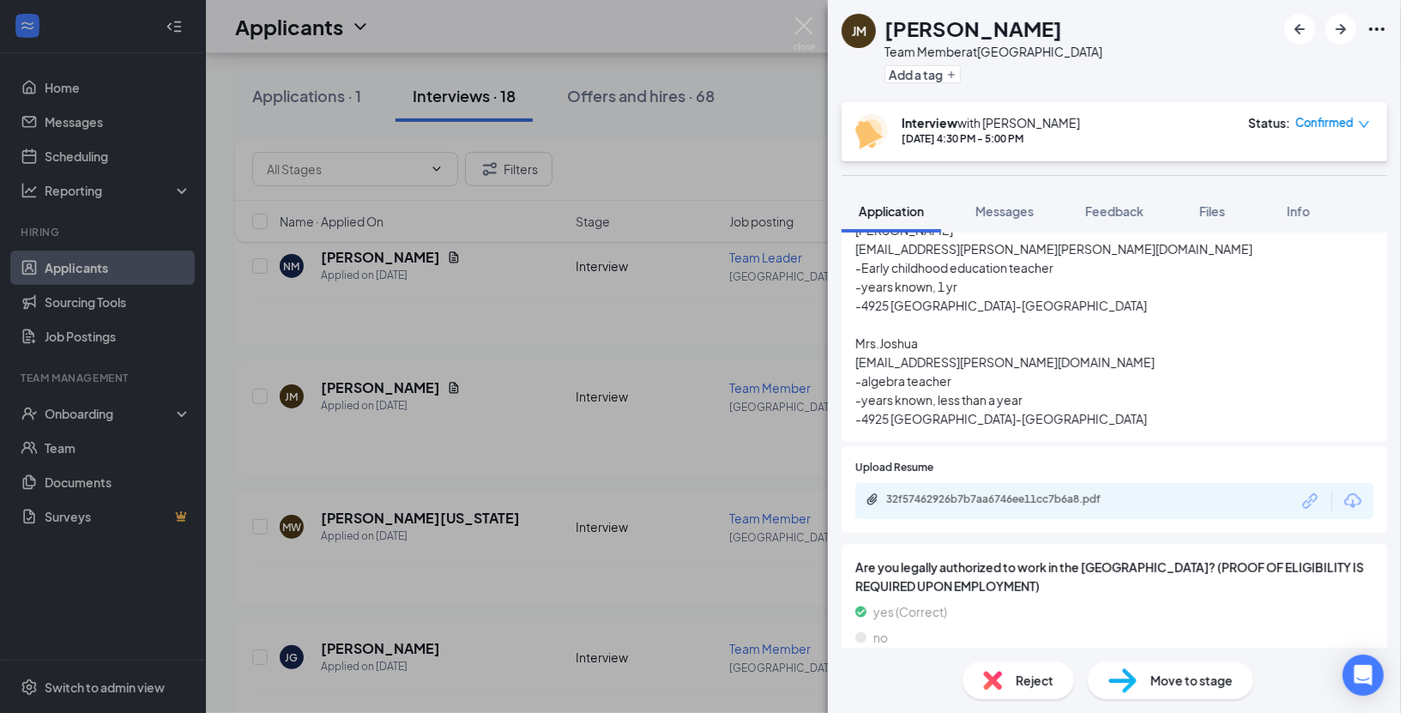
click at [164, 179] on div "[PERSON_NAME] Team Member at [GEOGRAPHIC_DATA] Add a tag Interview with [PERSON…" at bounding box center [700, 356] width 1401 height 713
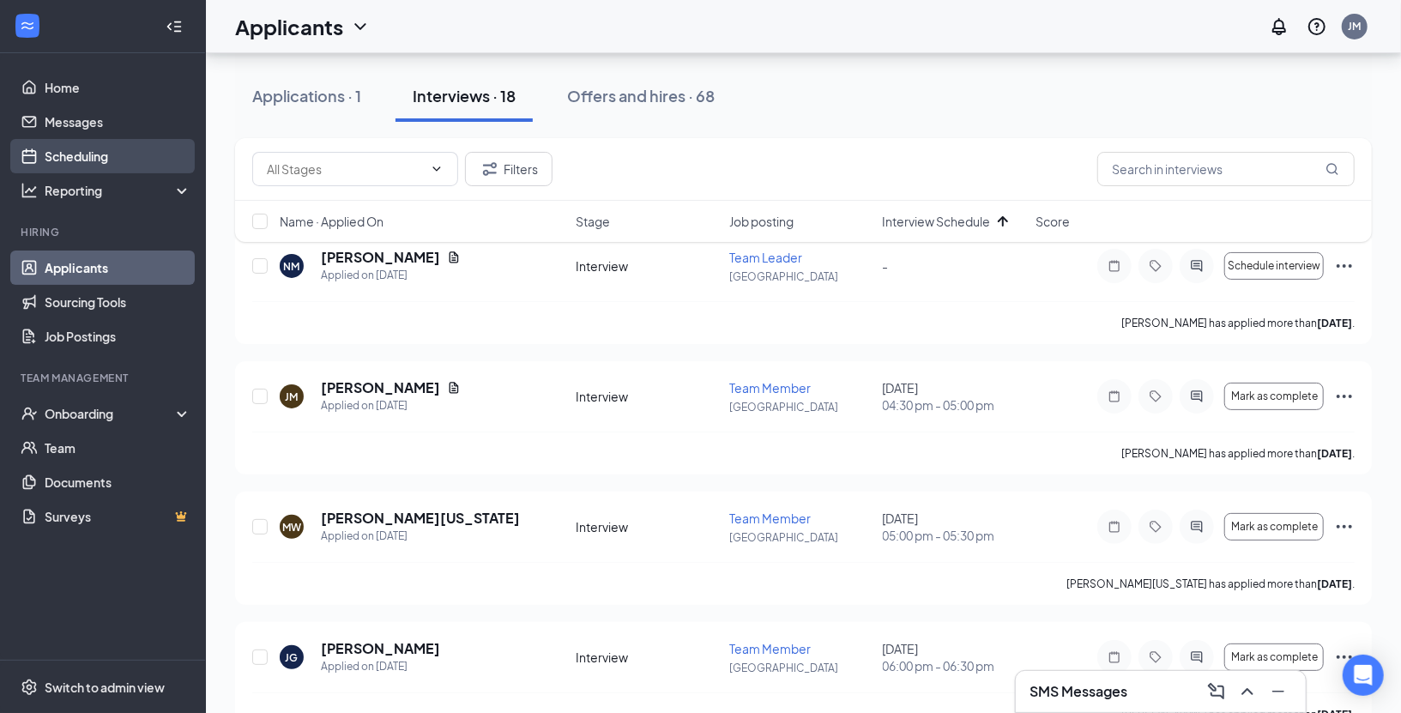
click at [126, 152] on link "Scheduling" at bounding box center [118, 156] width 147 height 34
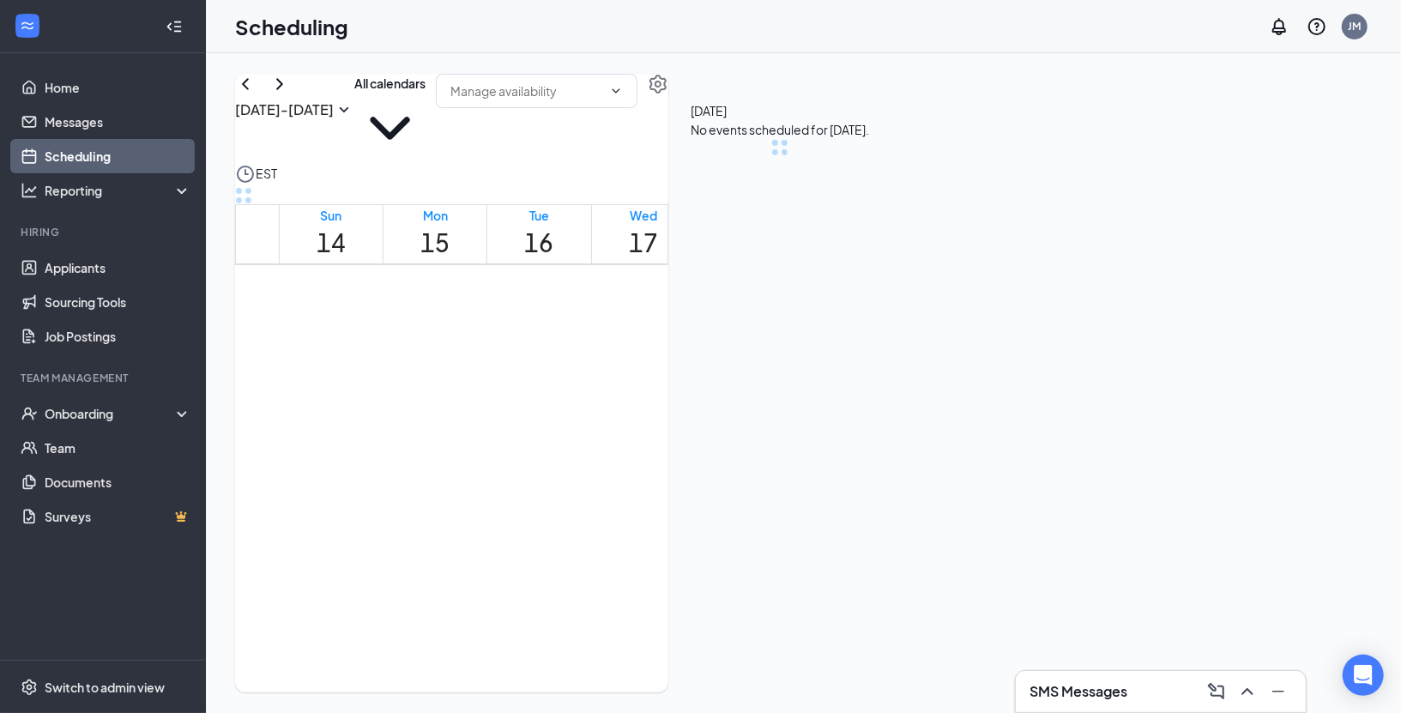
scroll to position [843, 0]
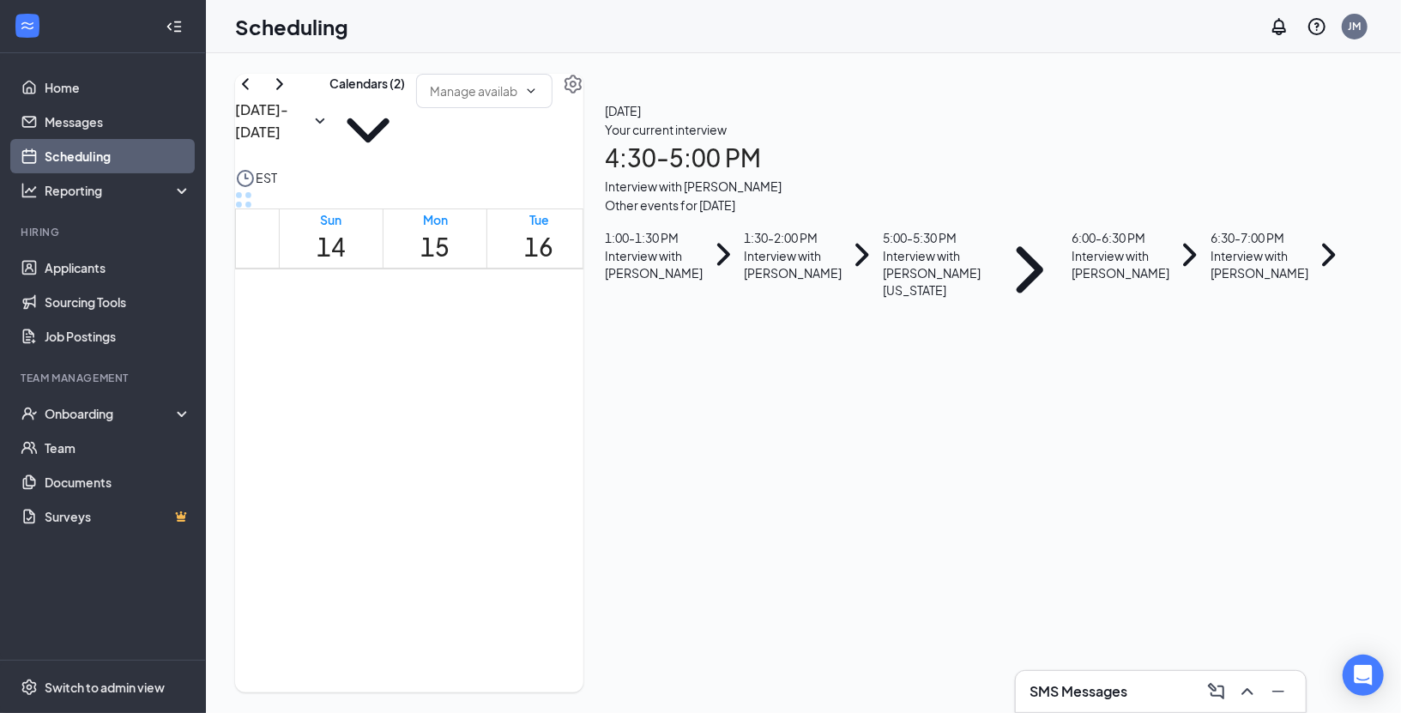
click at [308, 130] on div "[DATE] - [DATE]" at bounding box center [282, 121] width 95 height 94
click at [290, 94] on icon "ChevronRight" at bounding box center [279, 84] width 21 height 21
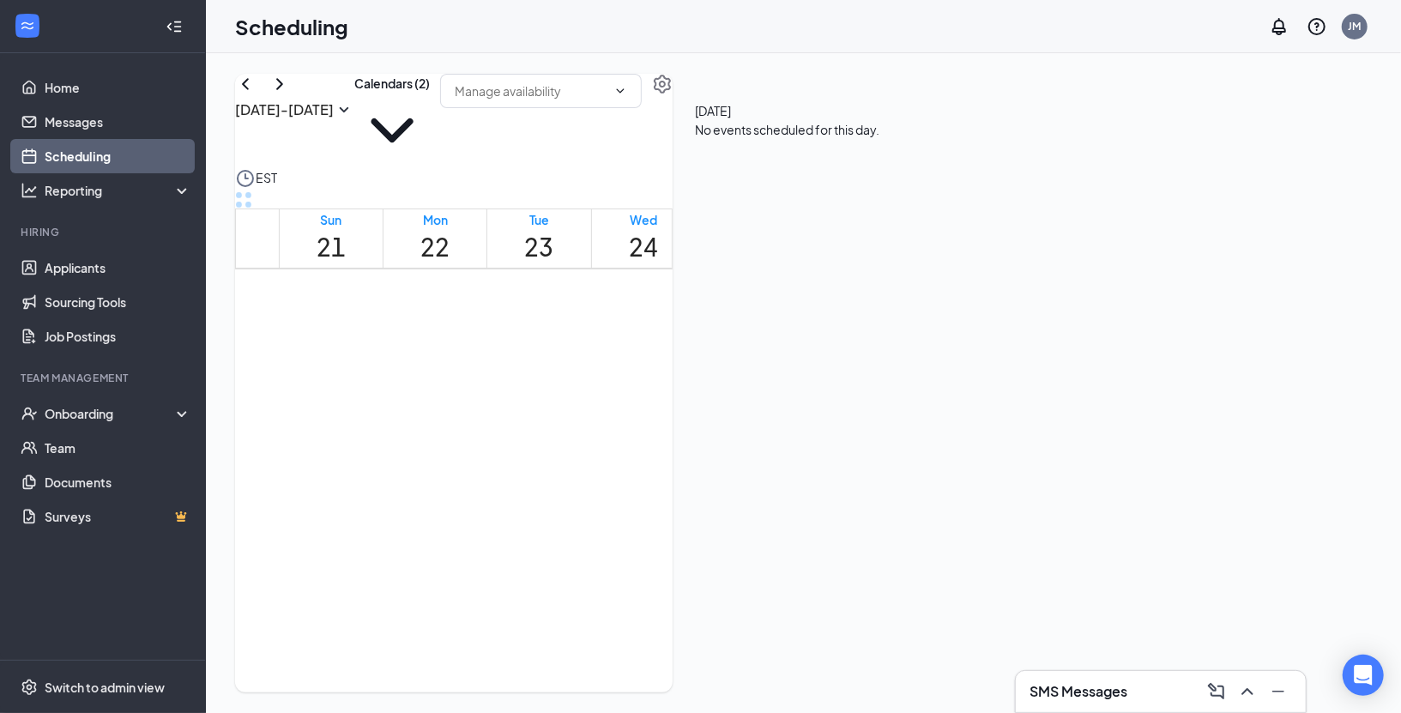
scroll to position [1564, 0]
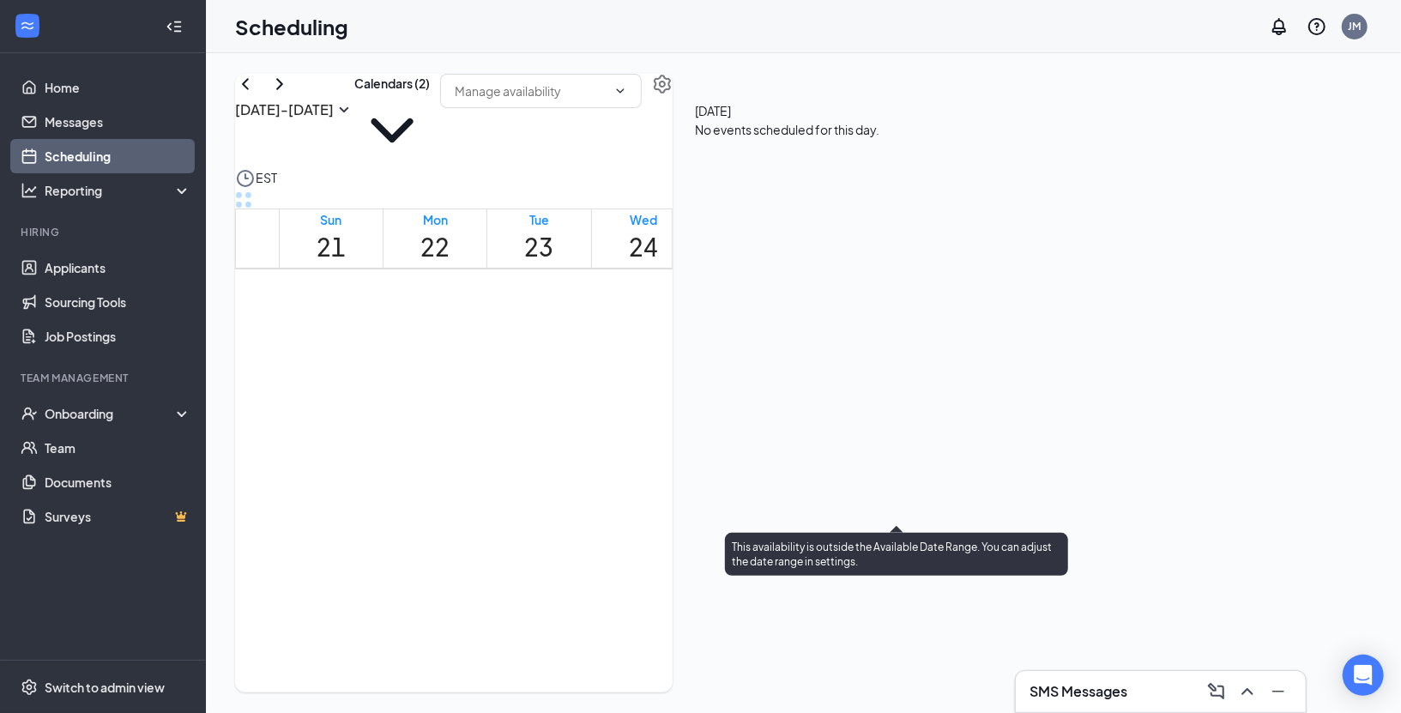
click at [899, 56] on div at bounding box center [899, 40] width 0 height 32
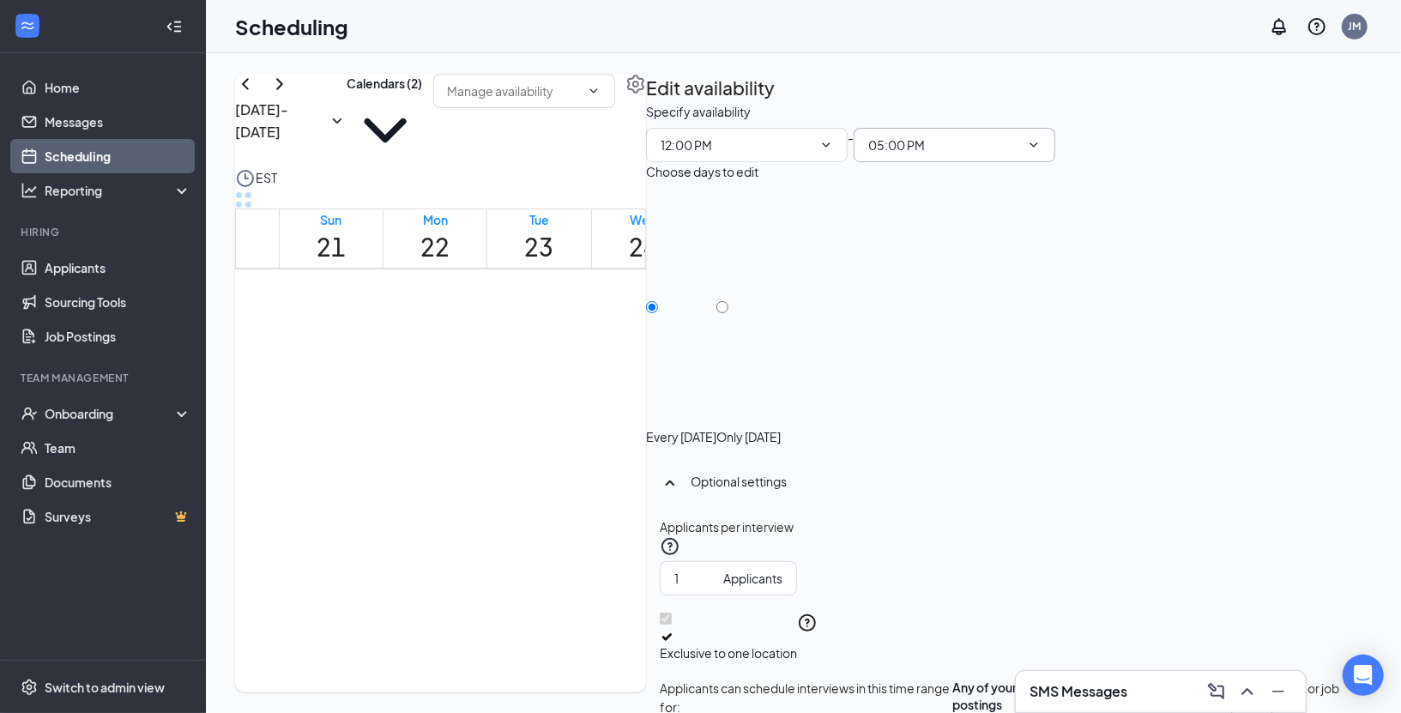
click at [1020, 154] on input "05:00 PM" at bounding box center [944, 145] width 152 height 19
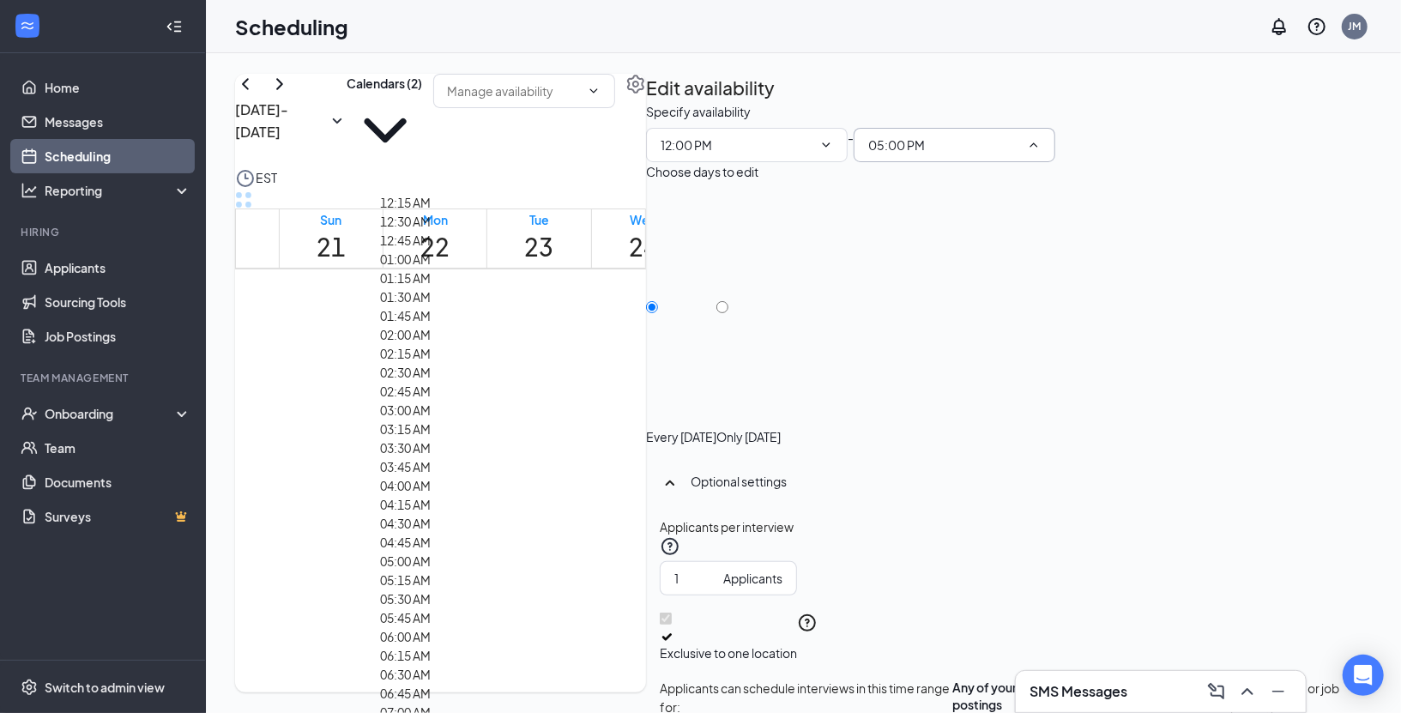
scroll to position [2430, 0]
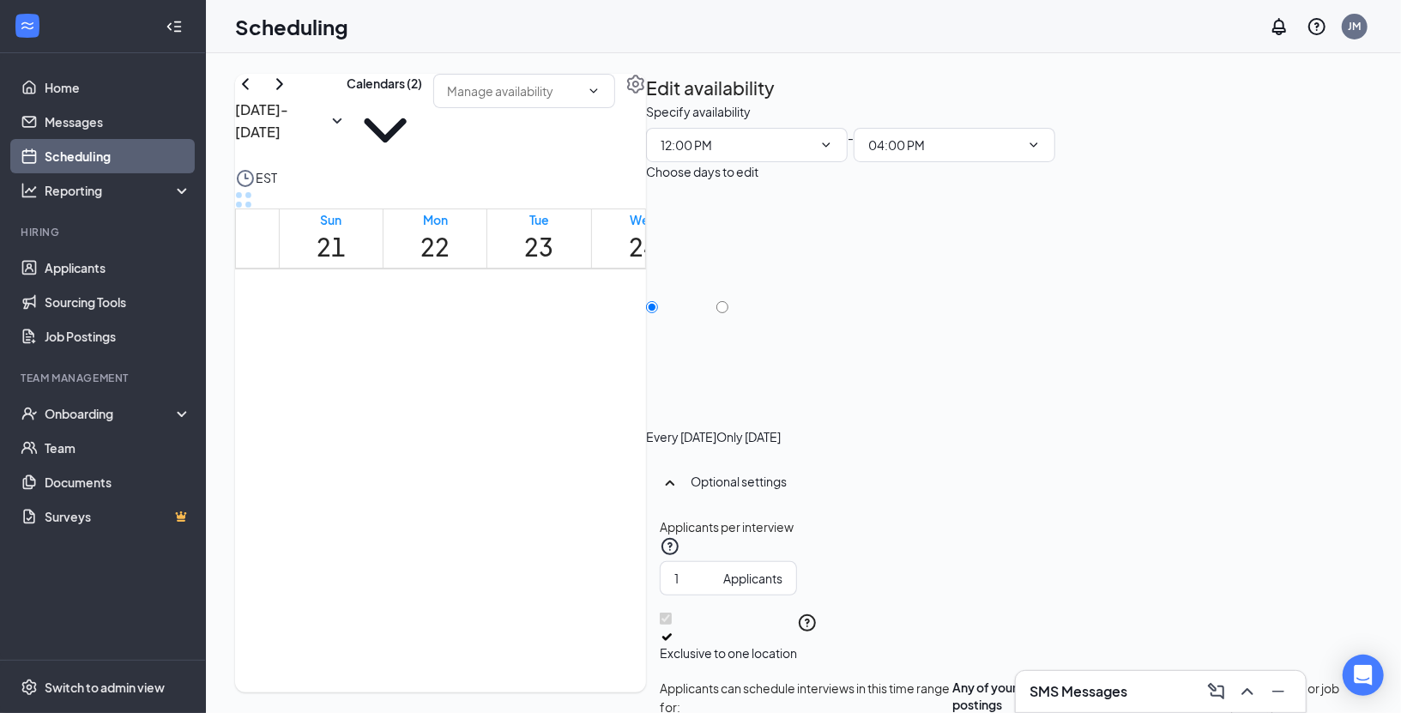
click at [1238, 181] on div "Choose days to edit" at bounding box center [1009, 171] width 726 height 19
click at [1020, 154] on input "04:00 PM" at bounding box center [944, 145] width 152 height 19
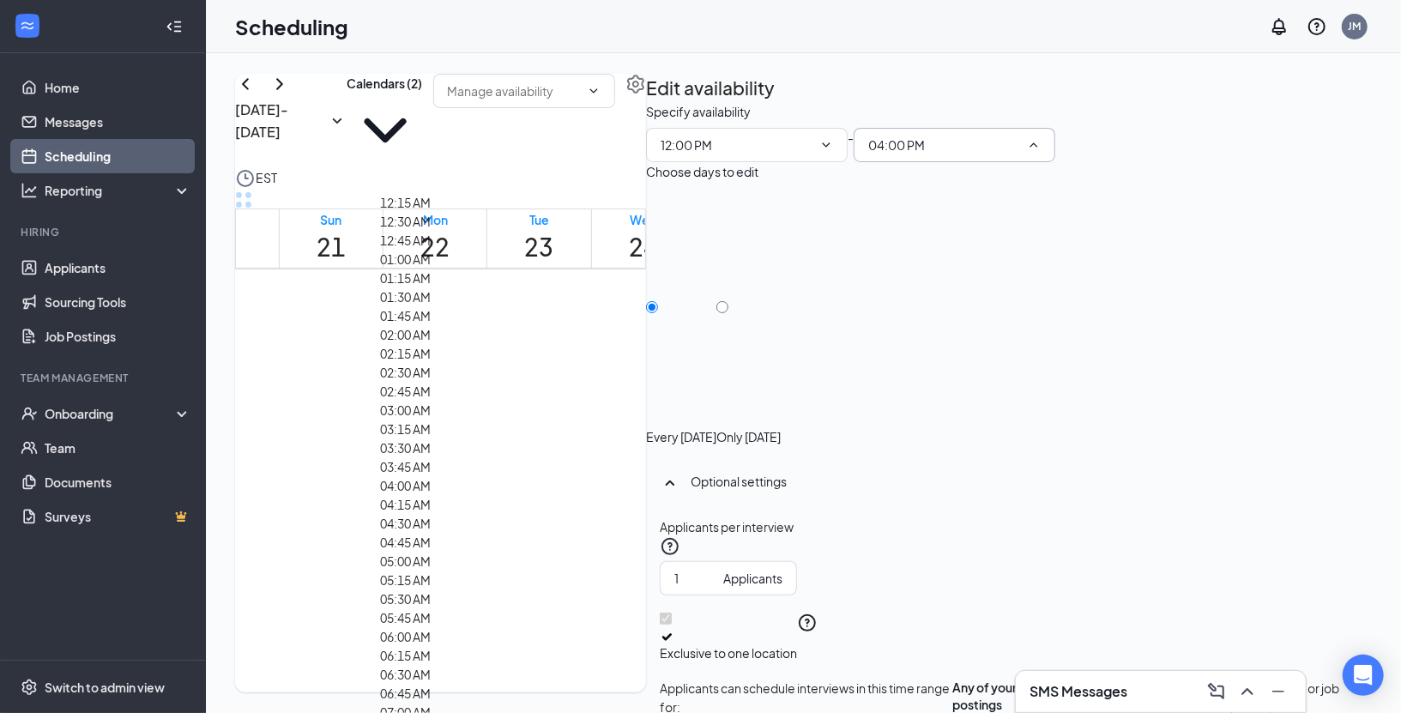
scroll to position [2243, 0]
type input "03:30 PM"
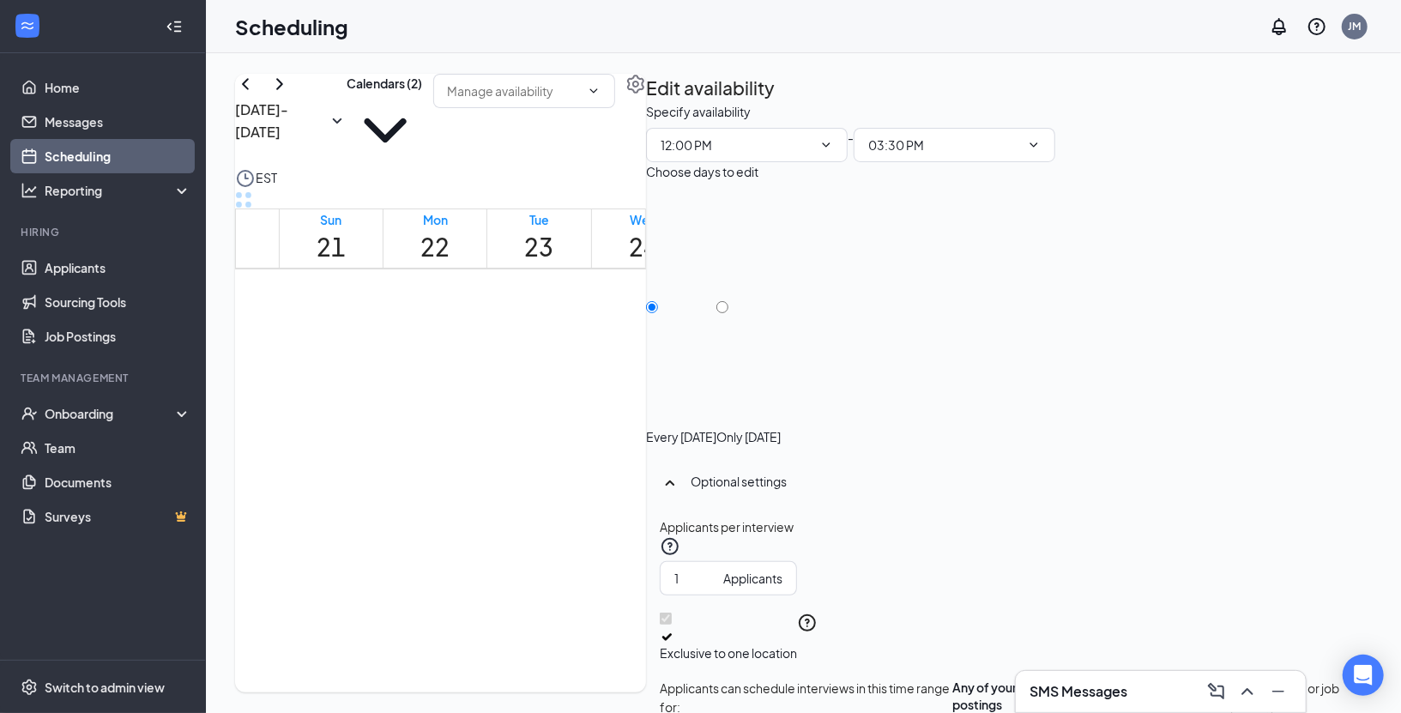
click at [1291, 181] on div "Choose days to edit" at bounding box center [1009, 171] width 726 height 19
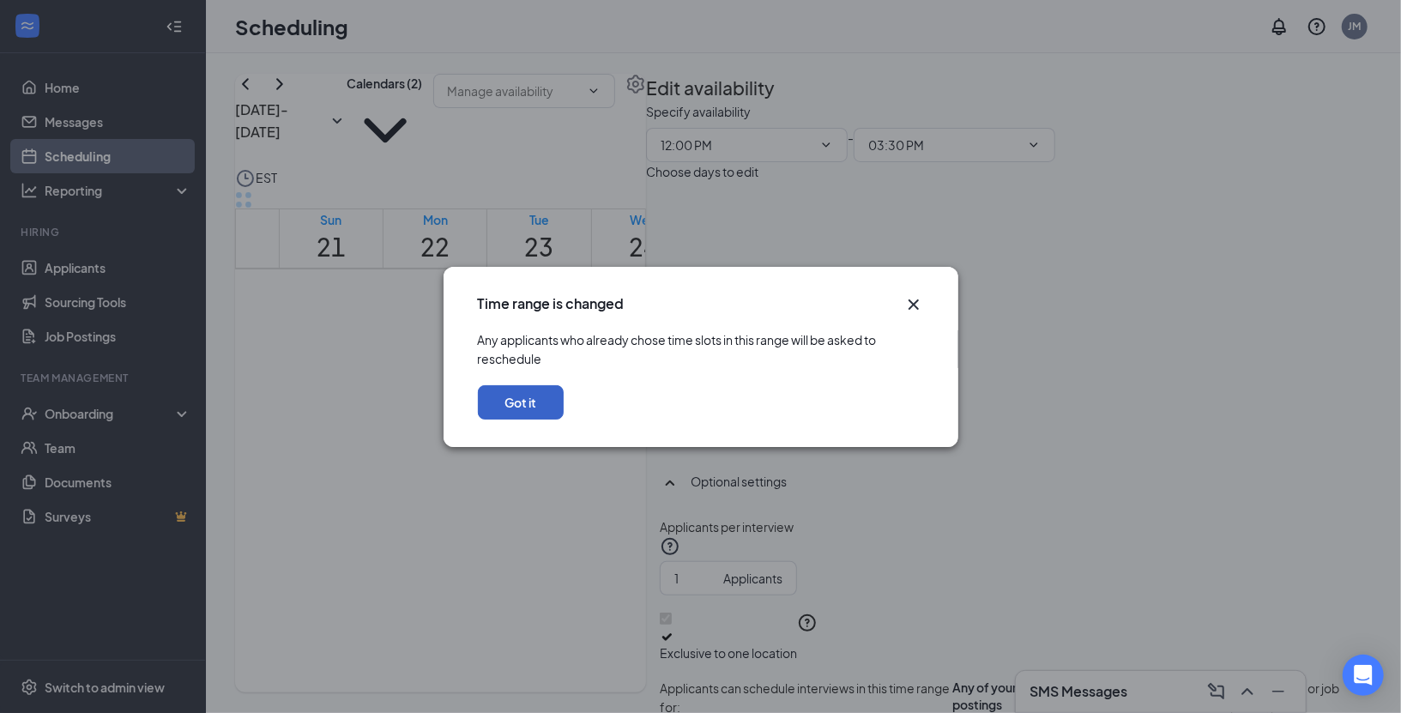
click at [564, 416] on button "Got it" at bounding box center [521, 402] width 86 height 34
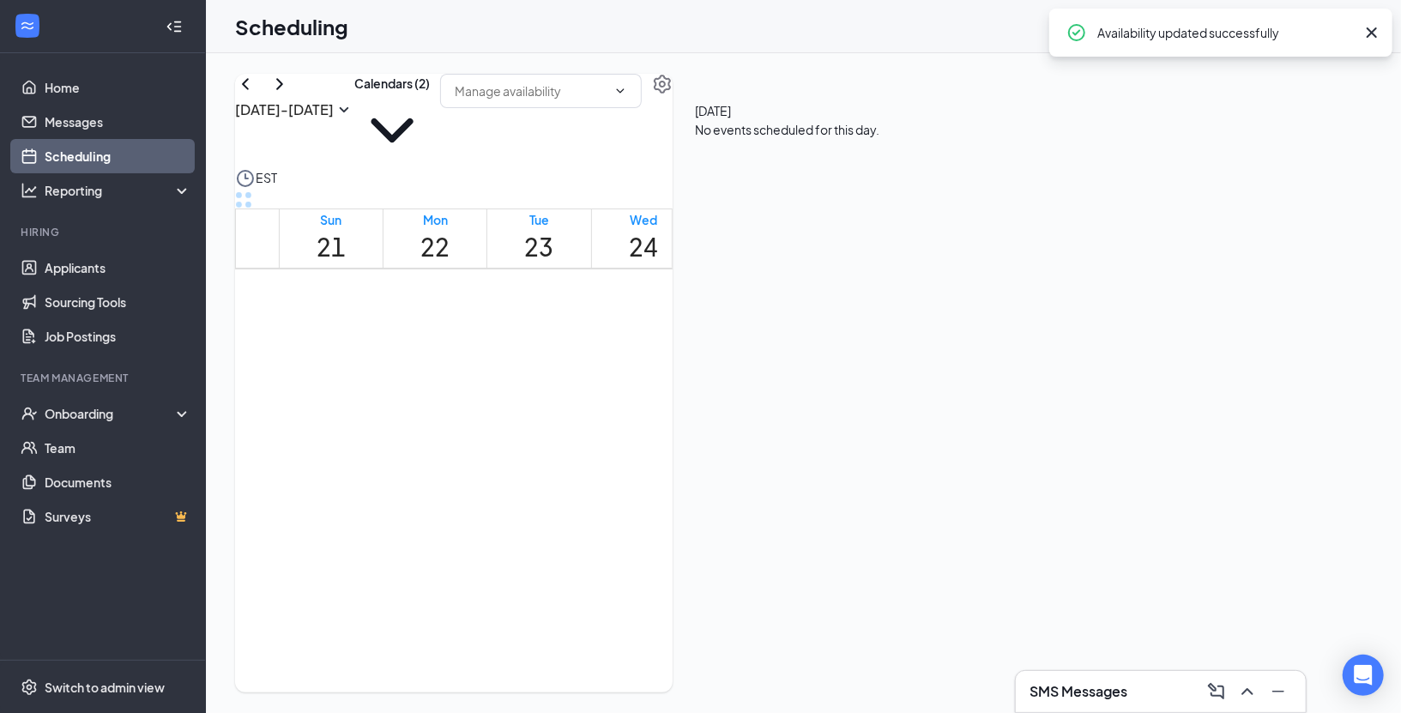
scroll to position [1579, 0]
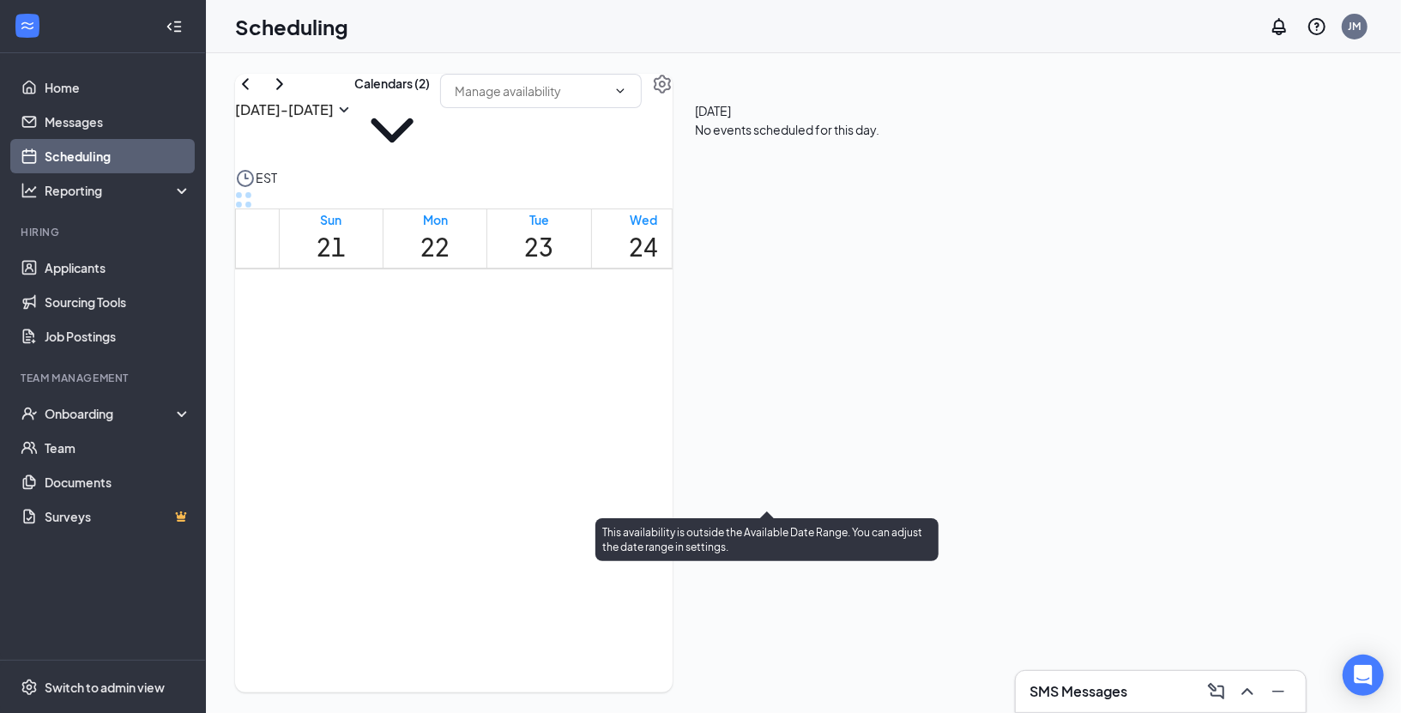
click at [769, 26] on div at bounding box center [769, 17] width 0 height 16
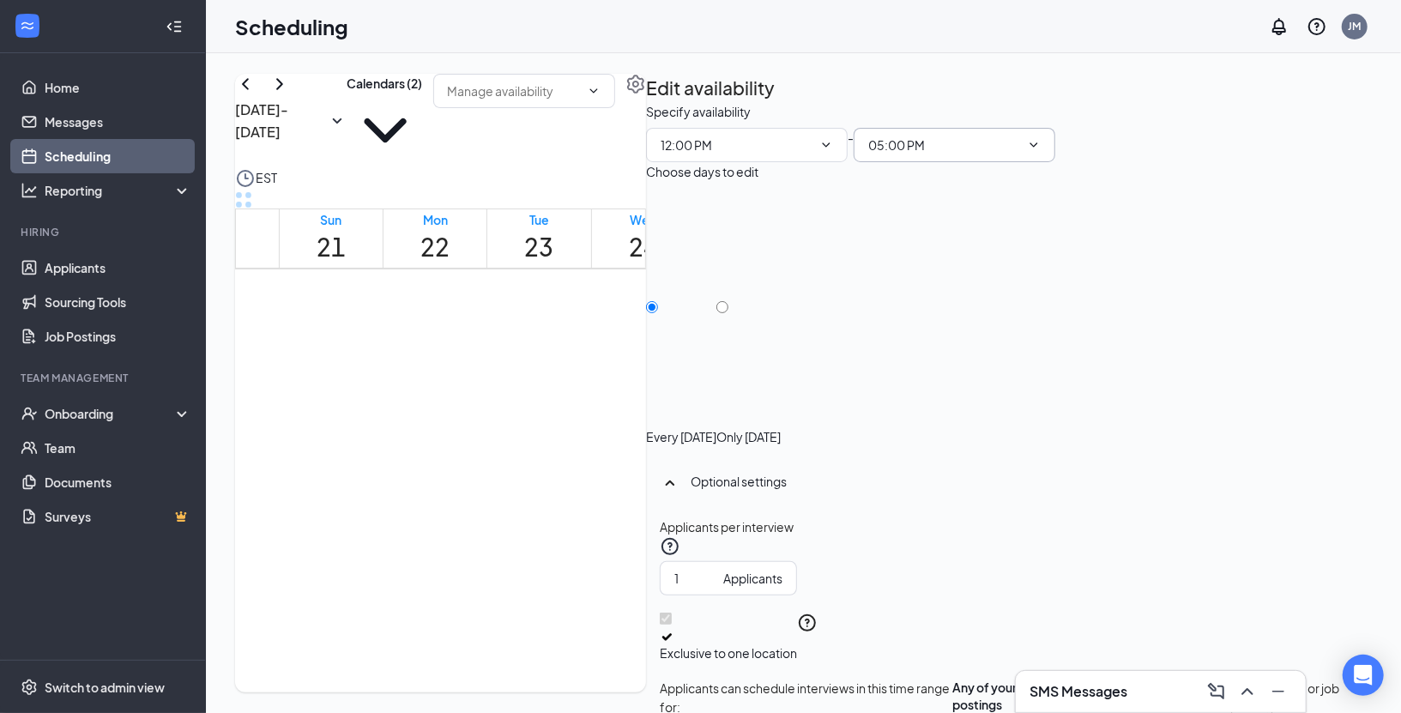
click at [1020, 154] on input "05:00 PM" at bounding box center [944, 145] width 152 height 19
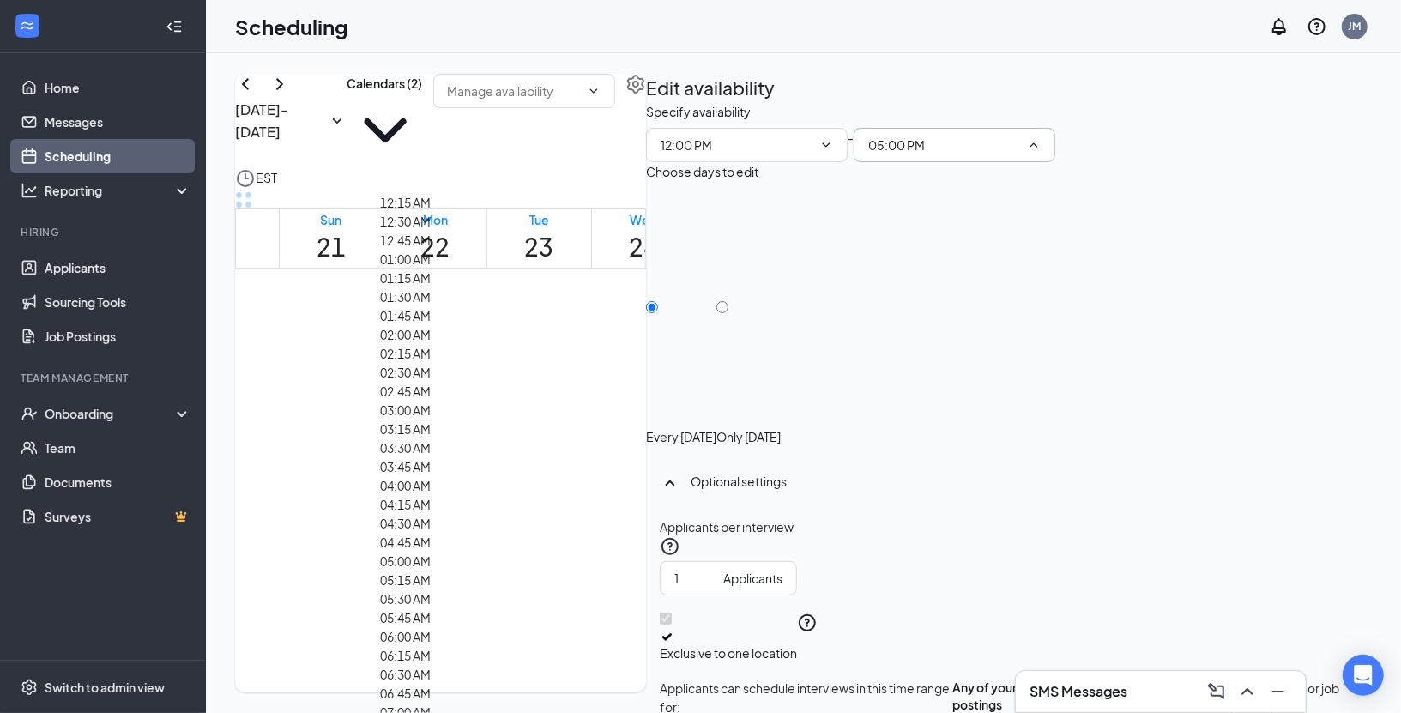
scroll to position [2415, 0]
type input "04:00 PM"
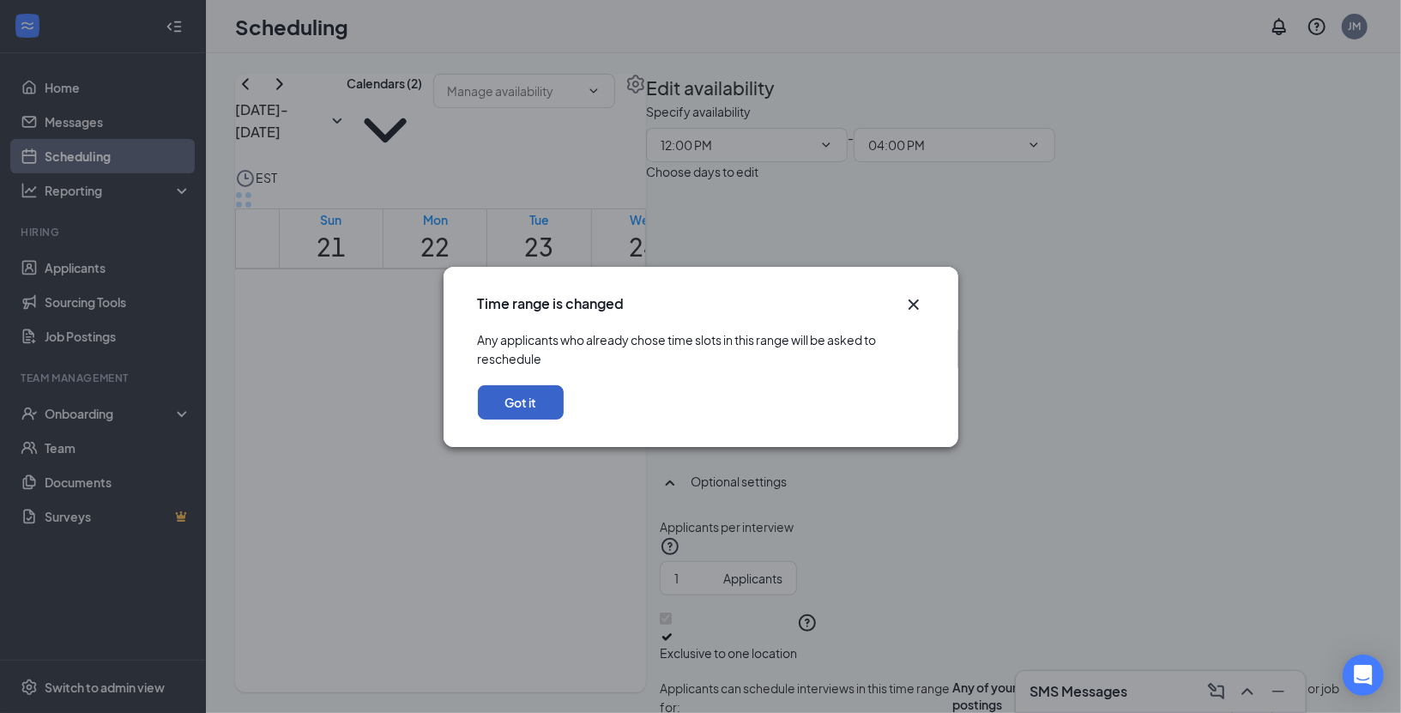
click at [564, 420] on button "Got it" at bounding box center [521, 402] width 86 height 34
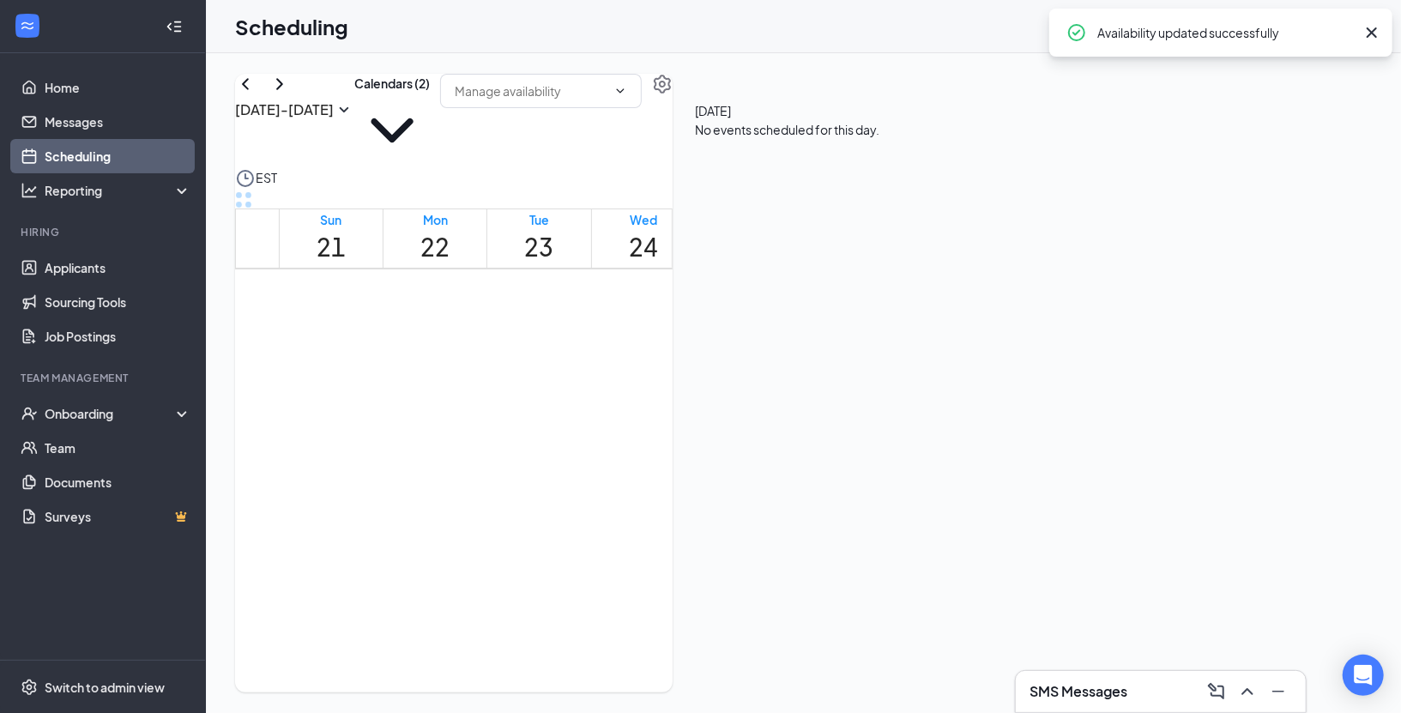
scroll to position [1284, 0]
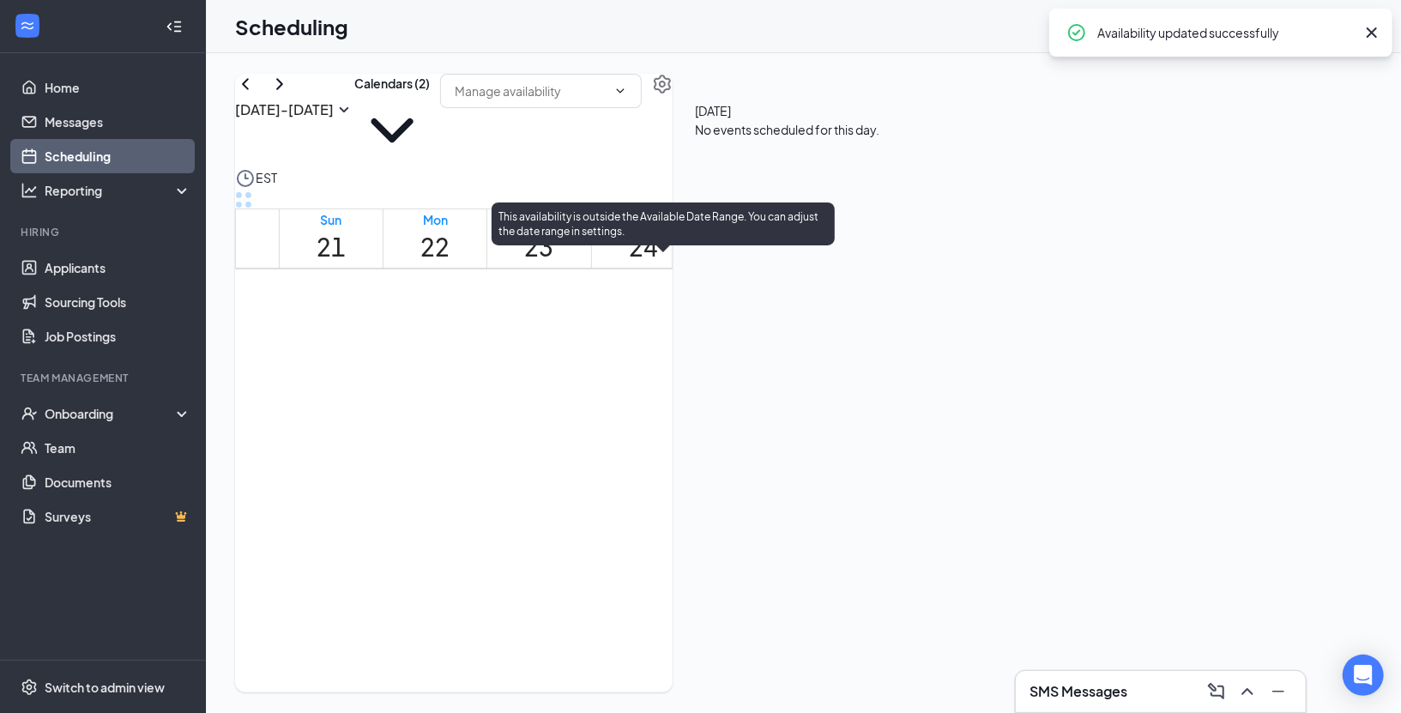
click at [665, 321] on div at bounding box center [665, 313] width 0 height 16
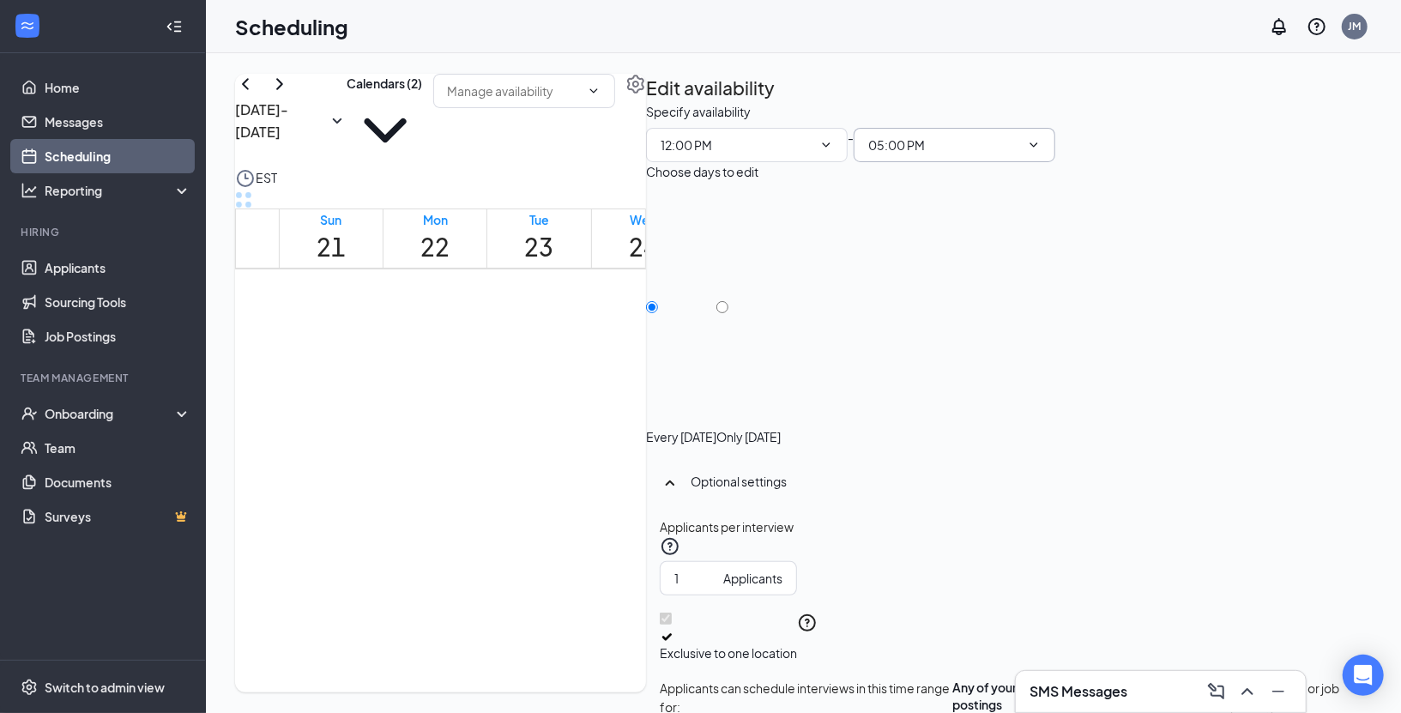
click at [1020, 154] on input "05:00 PM" at bounding box center [944, 145] width 152 height 19
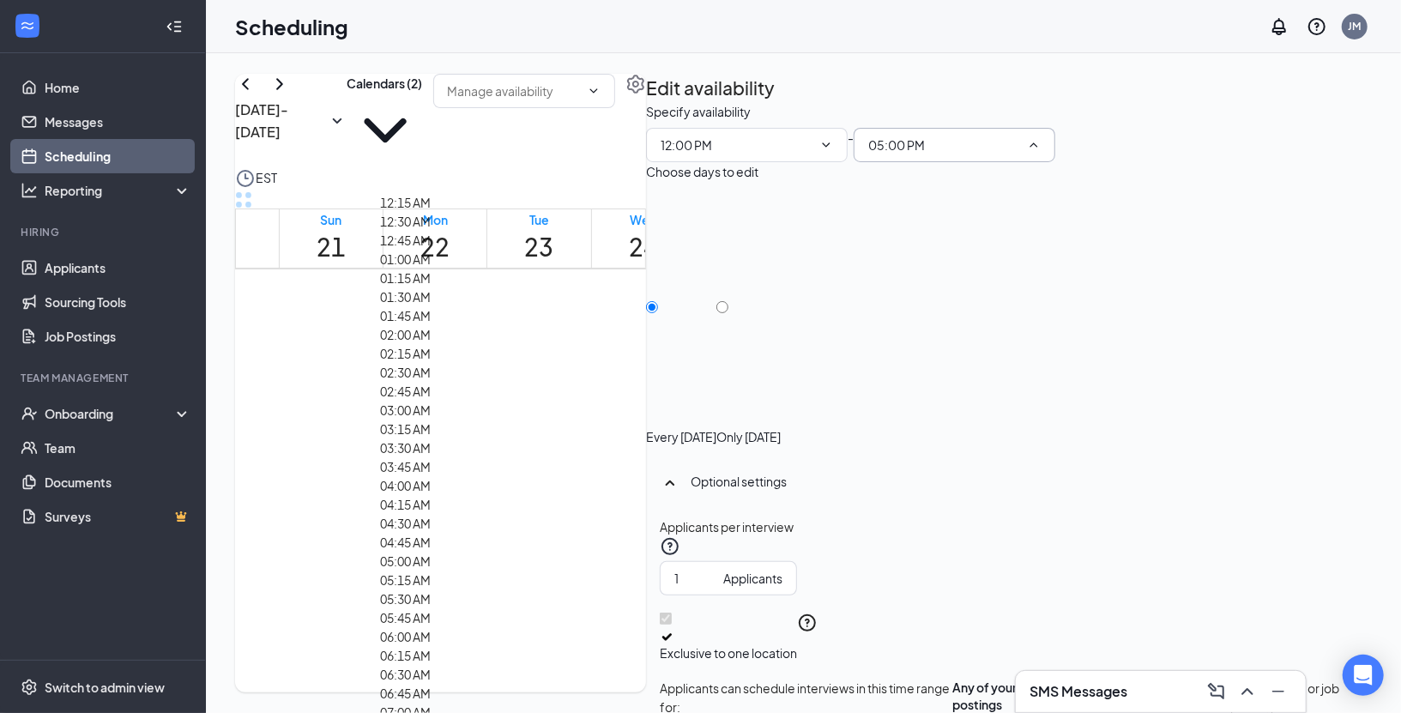
scroll to position [1062, 0]
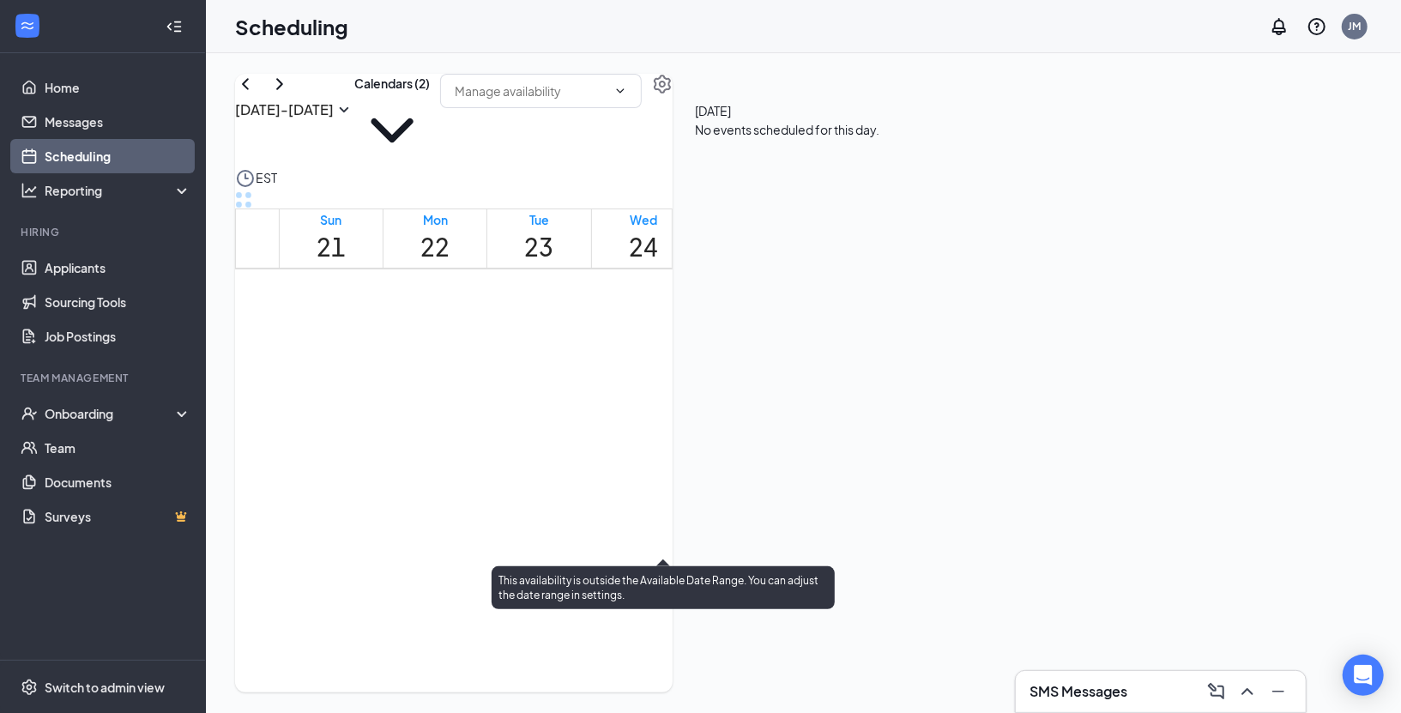
scroll to position [1562, 0]
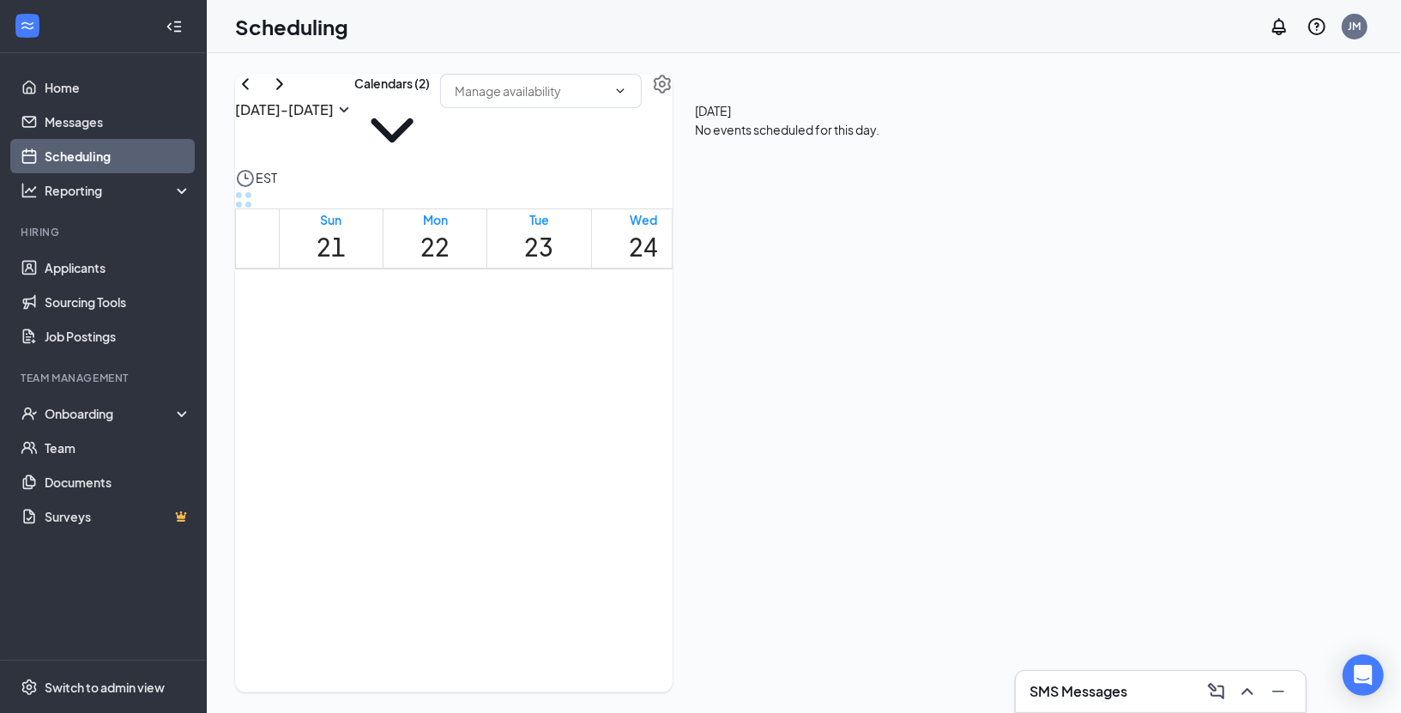
click at [457, 43] on div at bounding box center [457, 35] width 0 height 16
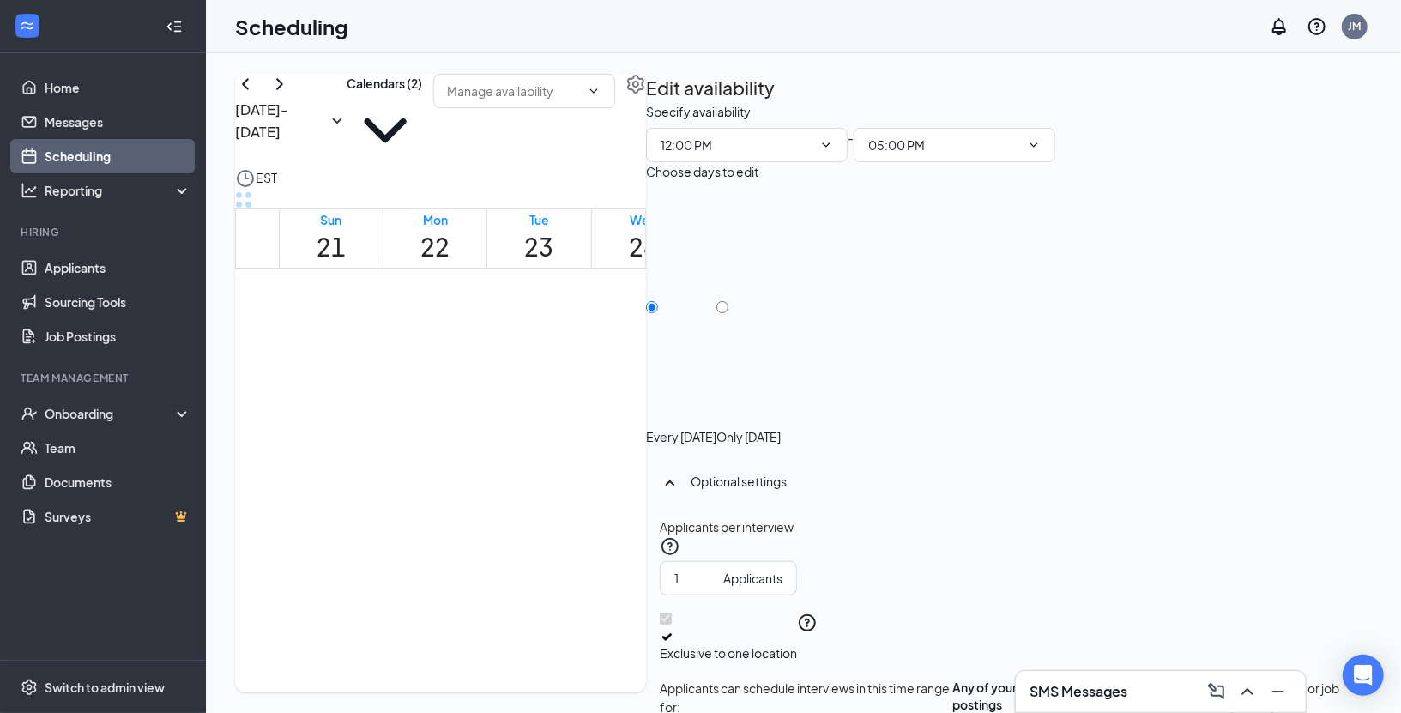
scroll to position [326, 0]
click at [118, 269] on link "Applicants" at bounding box center [118, 268] width 147 height 34
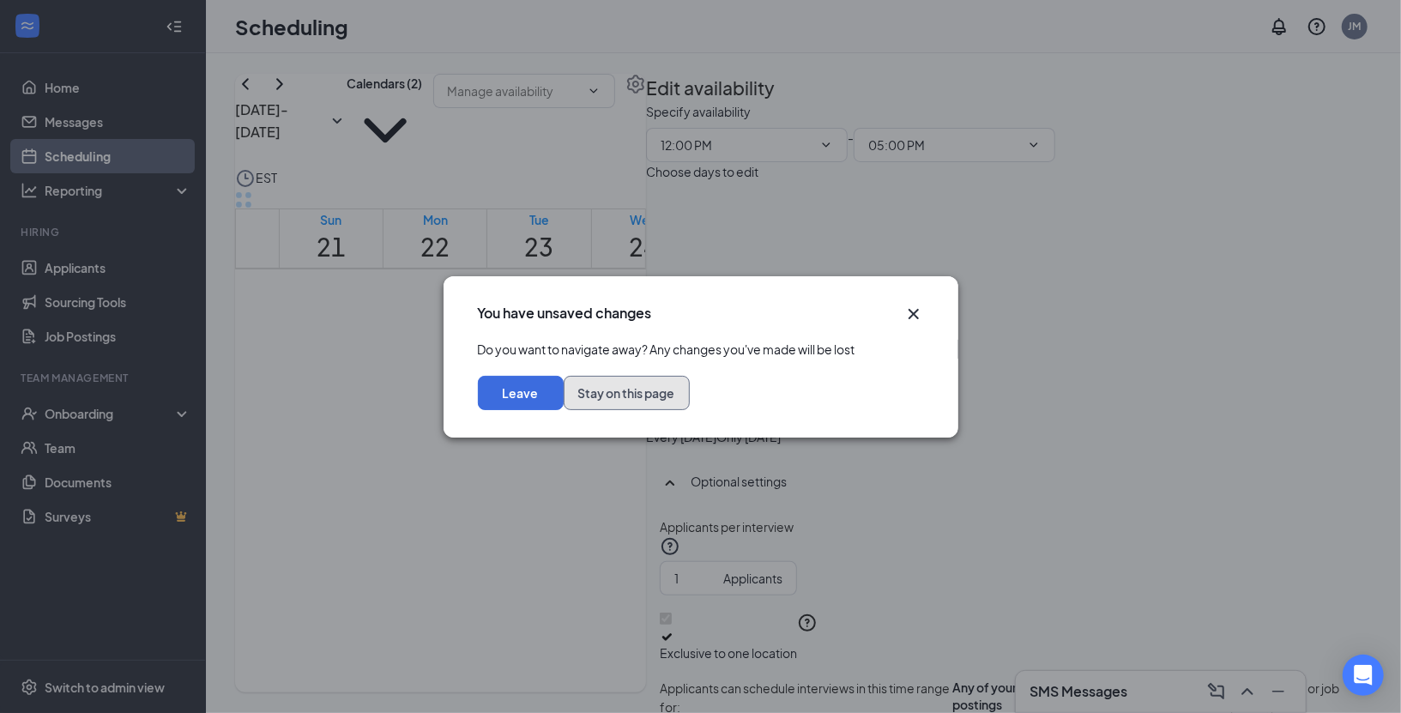
click at [690, 410] on button "Stay on this page" at bounding box center [627, 393] width 126 height 34
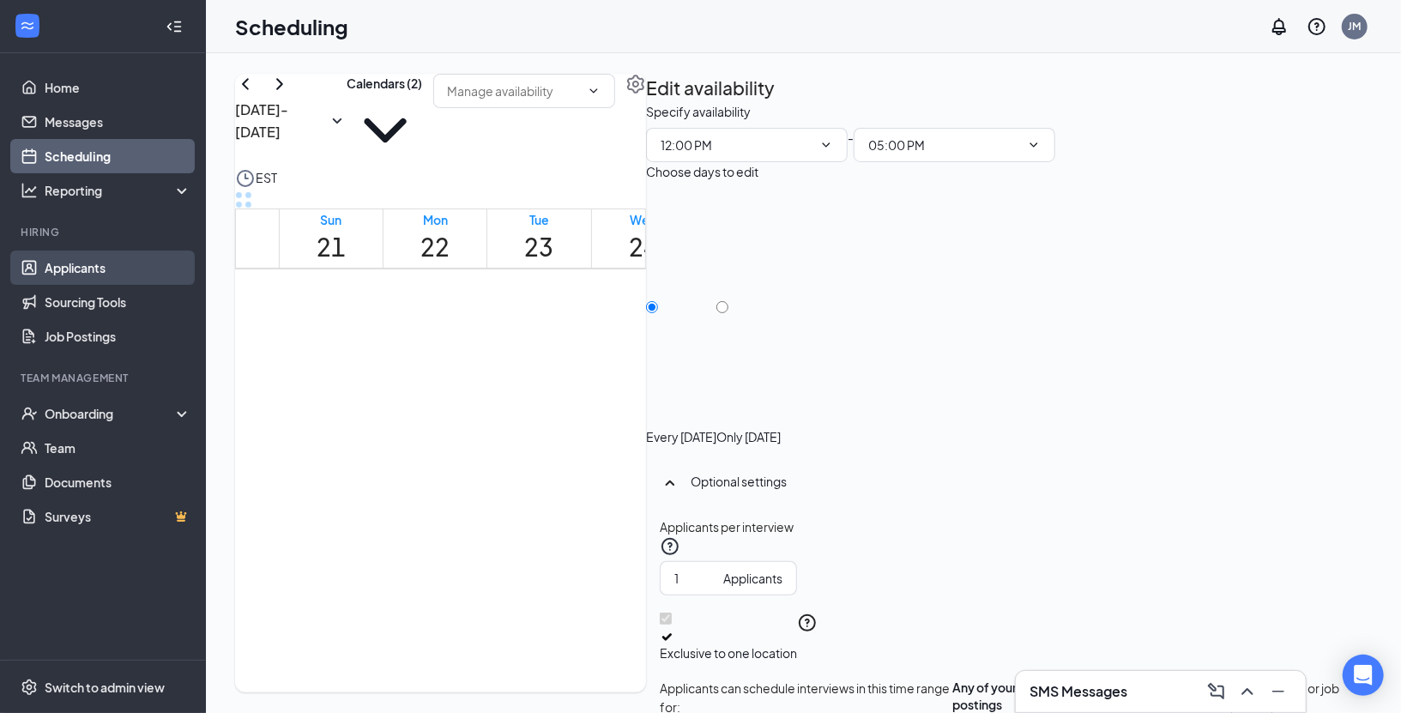
click at [78, 252] on link "Applicants" at bounding box center [118, 268] width 147 height 34
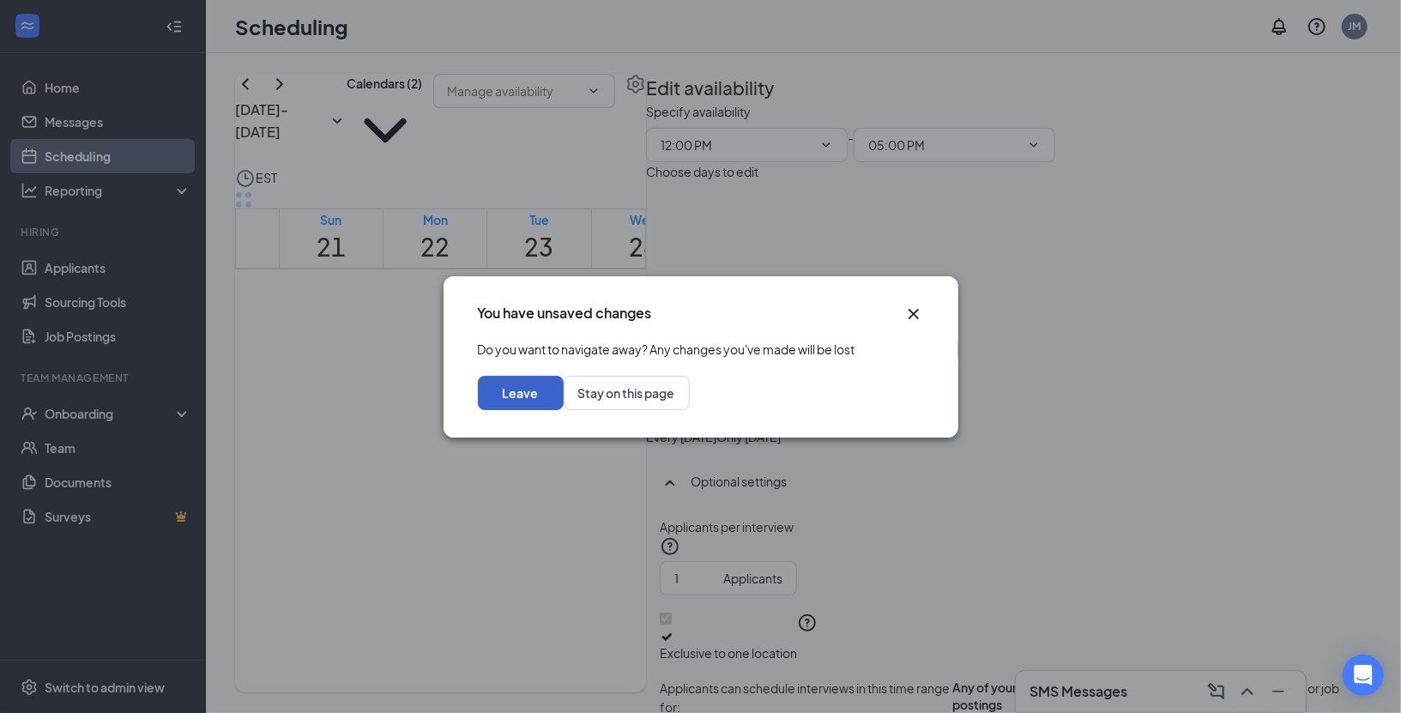
click at [564, 409] on button "Leave" at bounding box center [521, 393] width 86 height 34
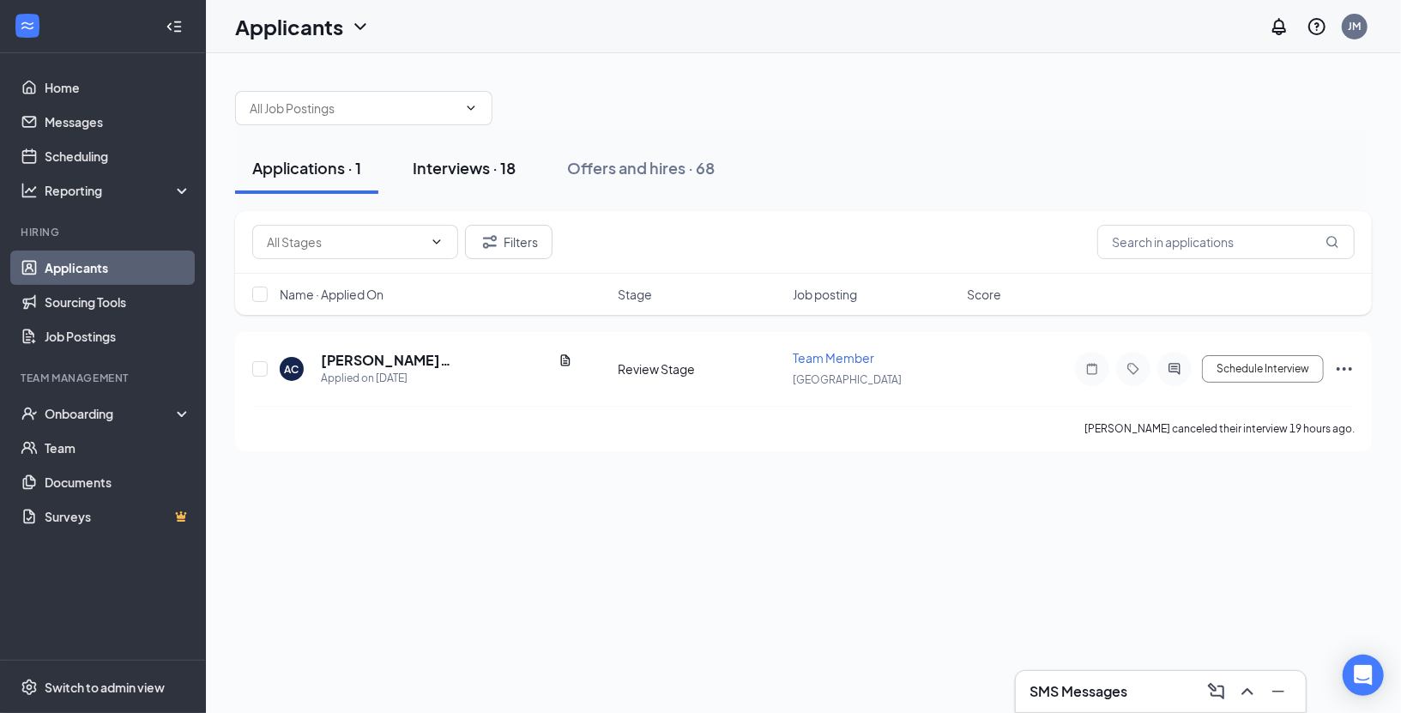
click at [516, 167] on div "Interviews · 18" at bounding box center [464, 167] width 103 height 21
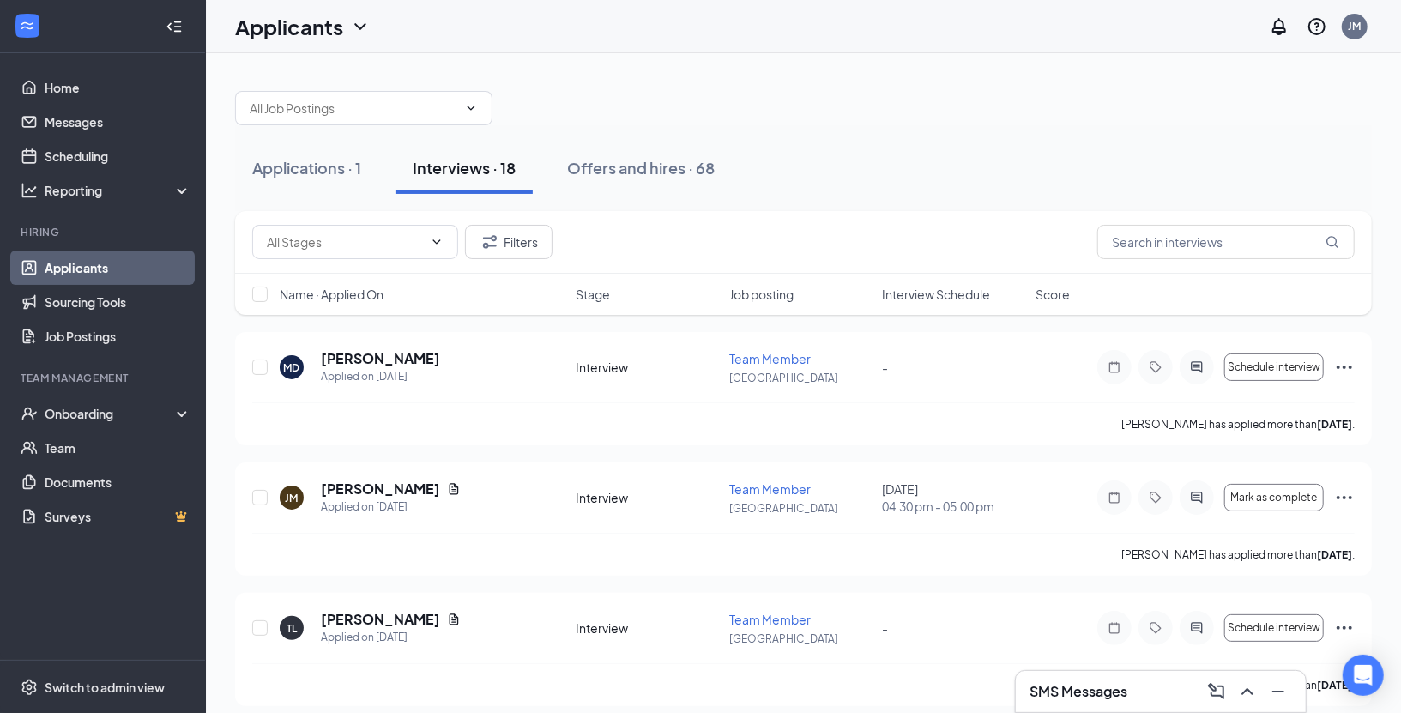
click at [905, 297] on span "Interview Schedule" at bounding box center [936, 294] width 108 height 17
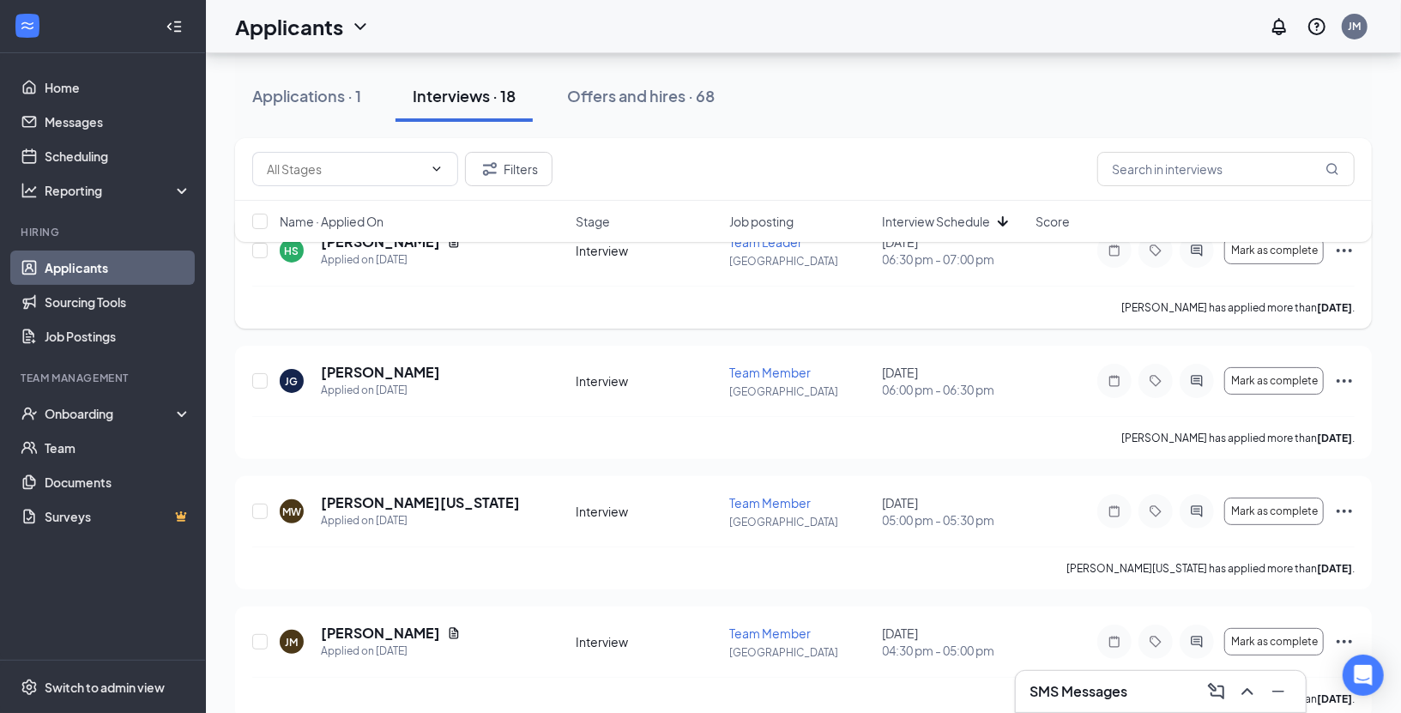
scroll to position [150, 0]
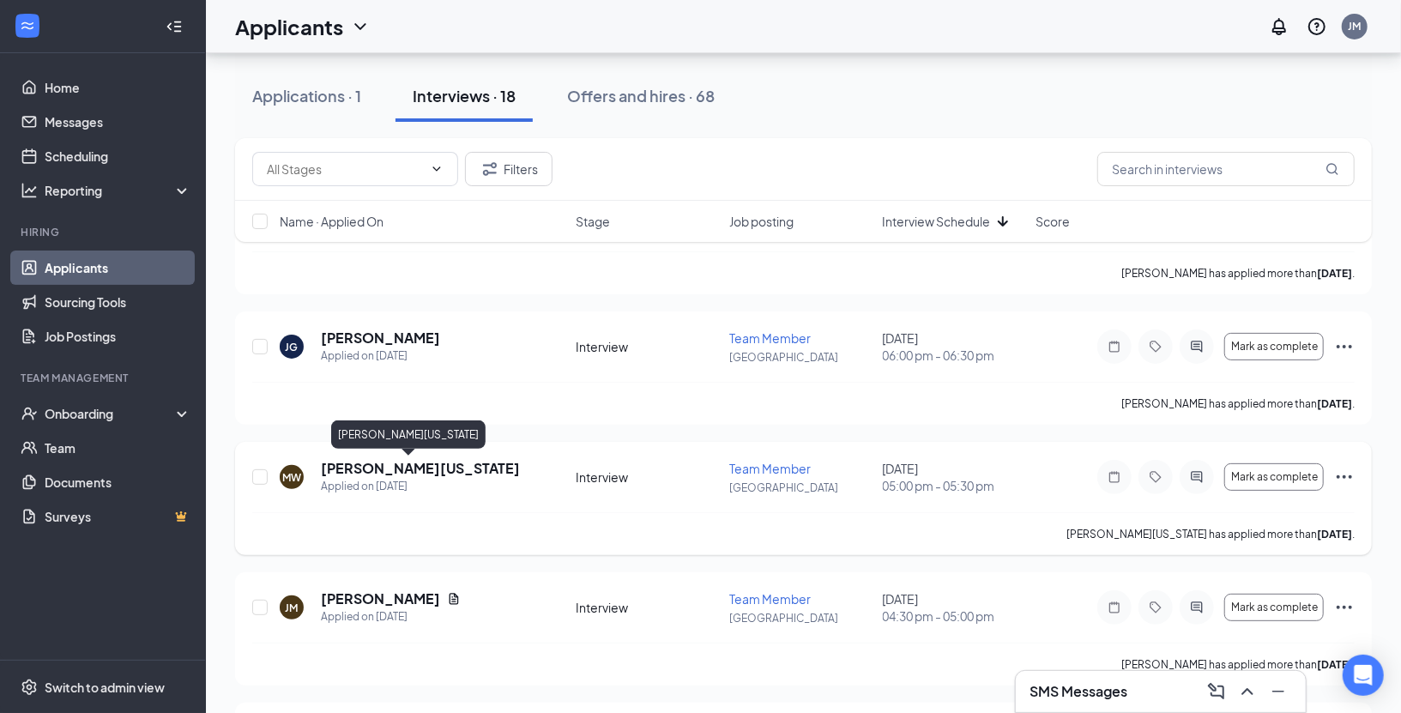
click at [397, 463] on h5 "[PERSON_NAME][US_STATE]" at bounding box center [420, 468] width 199 height 19
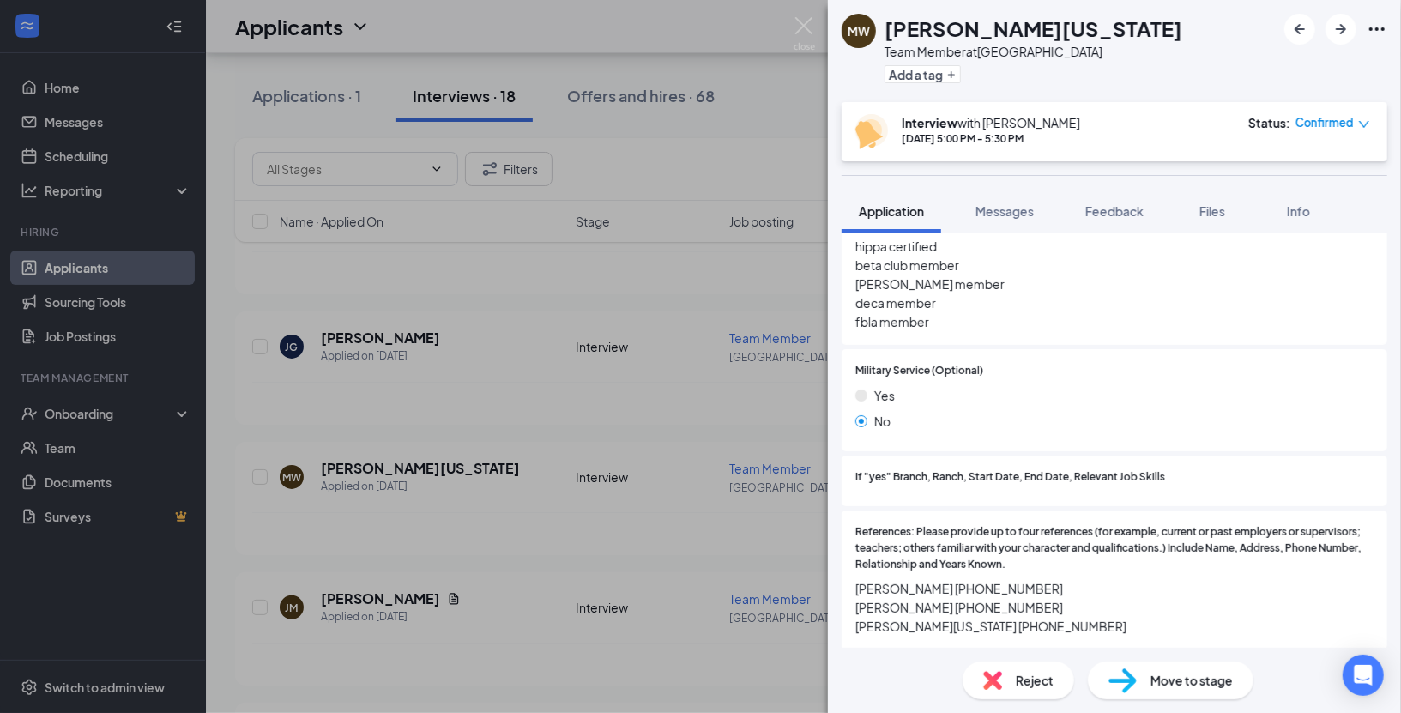
scroll to position [2202, 0]
